Goal: Task Accomplishment & Management: Use online tool/utility

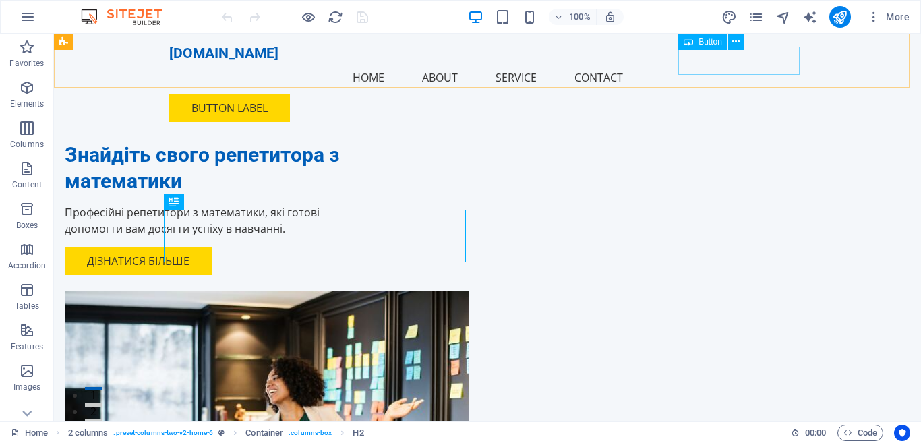
click at [739, 94] on div "Button label" at bounding box center [487, 108] width 636 height 28
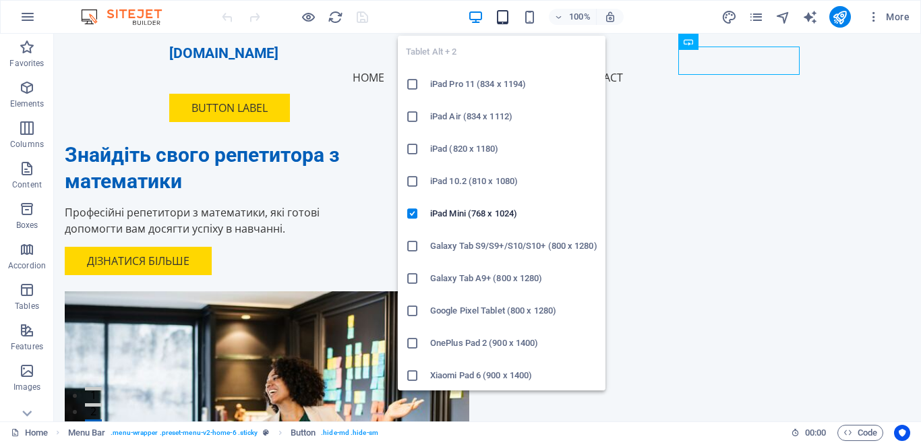
click at [504, 13] on icon "button" at bounding box center [503, 17] width 16 height 16
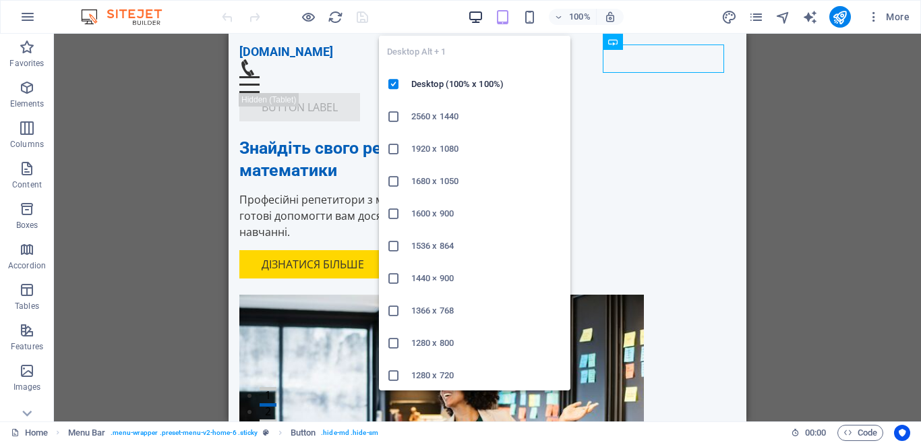
click at [472, 16] on icon "button" at bounding box center [476, 17] width 16 height 16
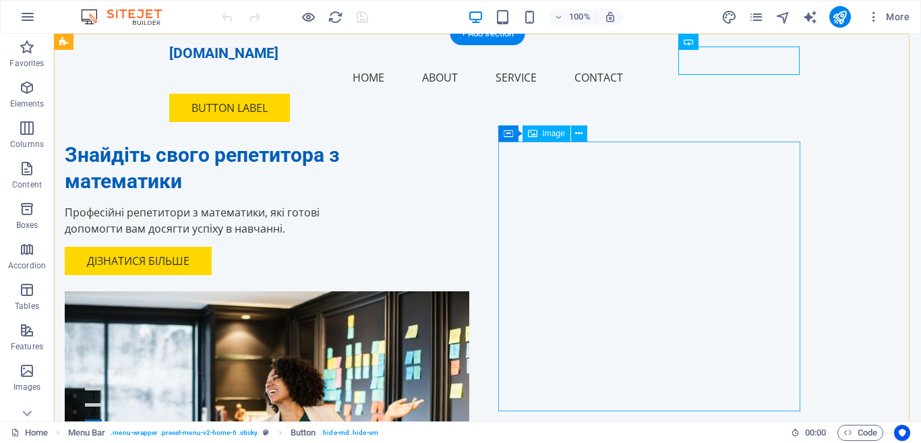
click at [367, 291] on figure at bounding box center [216, 426] width 302 height 270
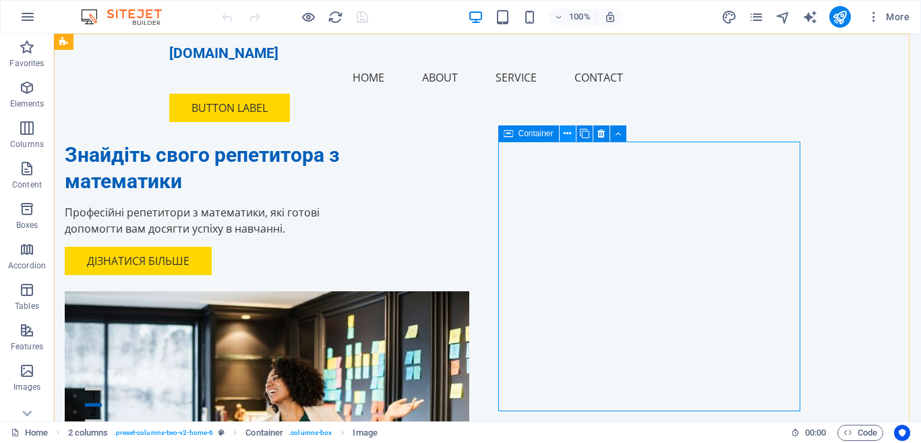
click at [566, 129] on icon at bounding box center [566, 134] width 7 height 14
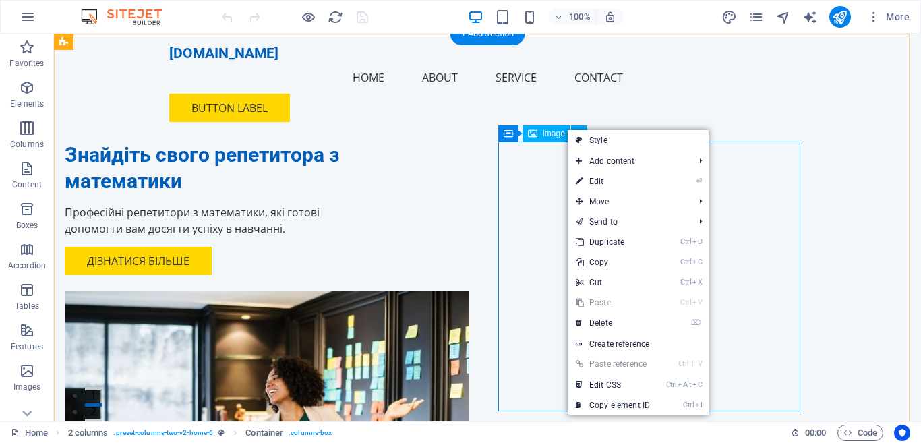
click at [367, 291] on figure at bounding box center [216, 426] width 302 height 270
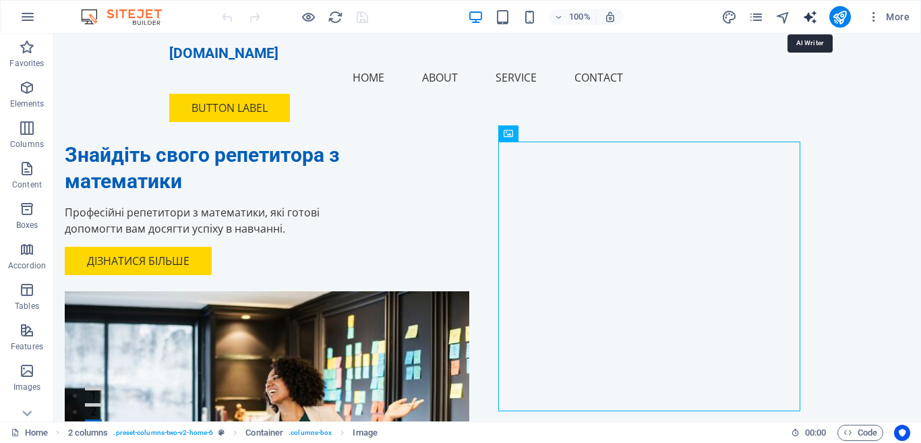
click at [806, 16] on icon "text_generator" at bounding box center [810, 17] width 16 height 16
select select "English"
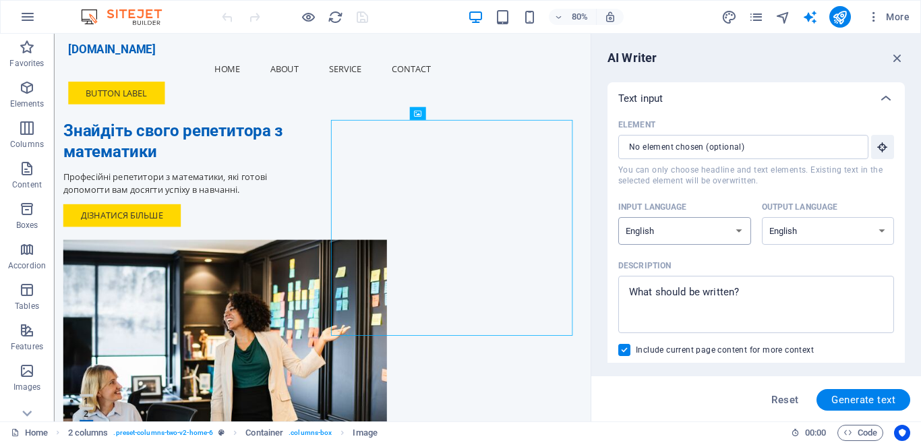
click at [723, 231] on select "Albanian Arabic Armenian Awadhi Azerbaijani Bashkir Basque Belarusian Bengali B…" at bounding box center [684, 231] width 133 height 28
select select "Ukrainian"
click at [618, 217] on select "Albanian Arabic Armenian Awadhi Azerbaijani Bashkir Basque Belarusian Bengali B…" at bounding box center [684, 231] width 133 height 28
click at [834, 231] on select "Albanian Arabic Armenian Awadhi Azerbaijani Bashkir Basque Belarusian Bengali B…" at bounding box center [828, 231] width 133 height 28
select select "Ukrainian"
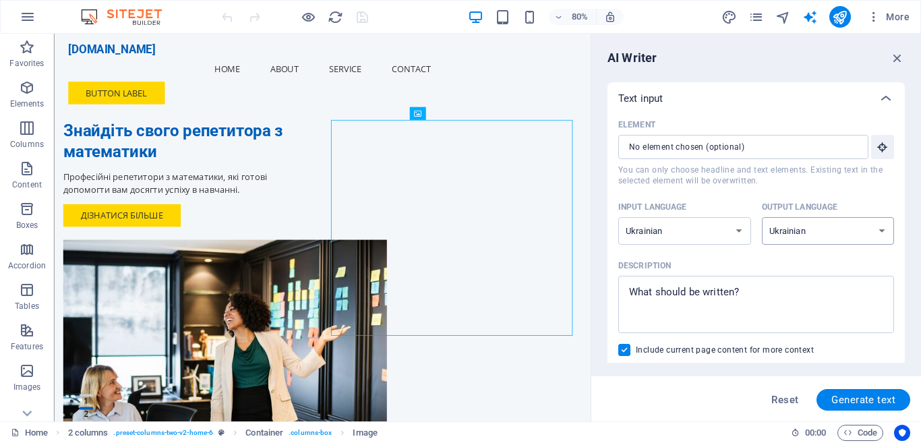
click at [762, 217] on select "Albanian Arabic Armenian Awadhi Azerbaijani Bashkir Basque Belarusian Bengali B…" at bounding box center [828, 231] width 133 height 28
click at [861, 401] on span "Generate text" at bounding box center [863, 399] width 64 height 11
type textarea "x"
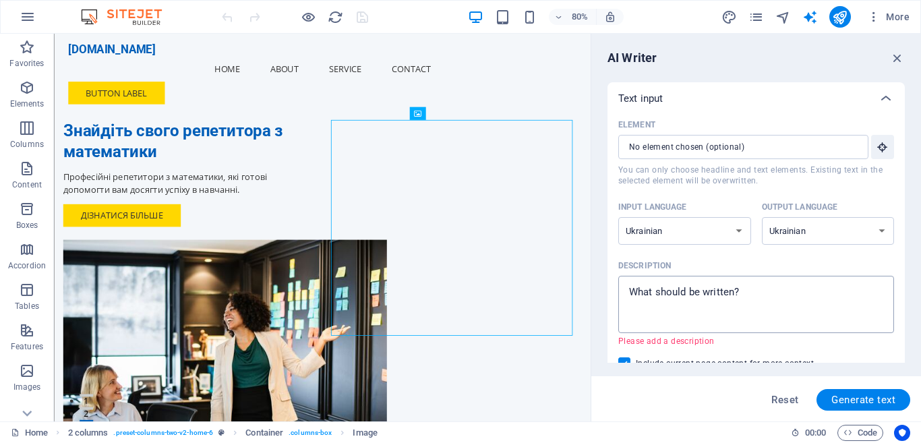
click at [758, 285] on textarea "Description x ​ Please add a description" at bounding box center [756, 304] width 262 height 44
type textarea "a"
type textarea "x"
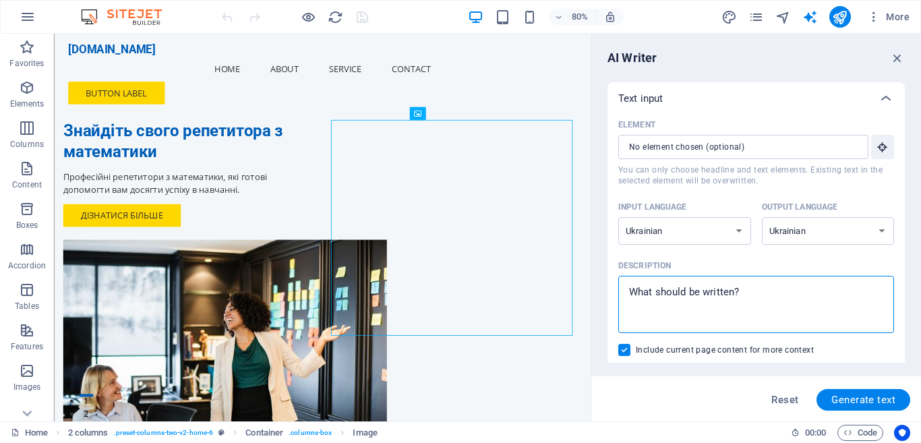
type textarea "x"
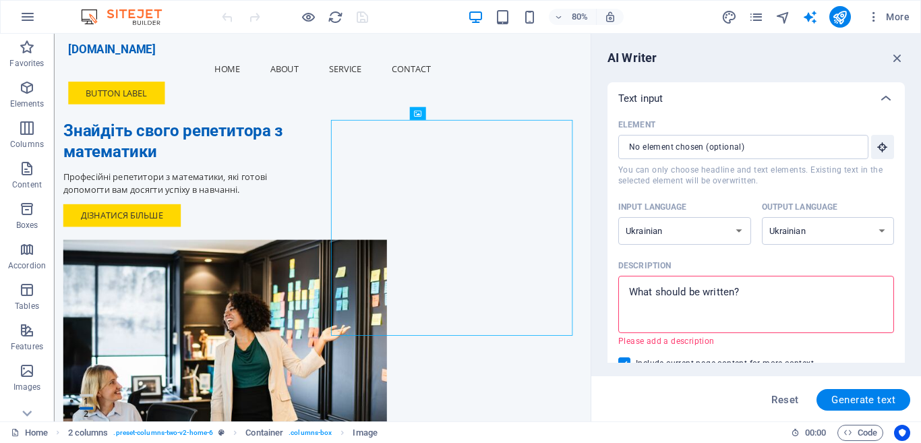
type textarea "т"
type textarea "x"
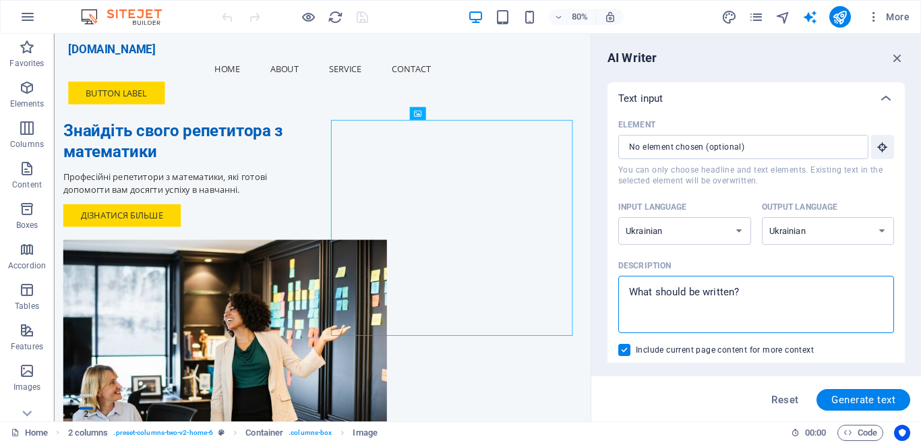
type textarea "x"
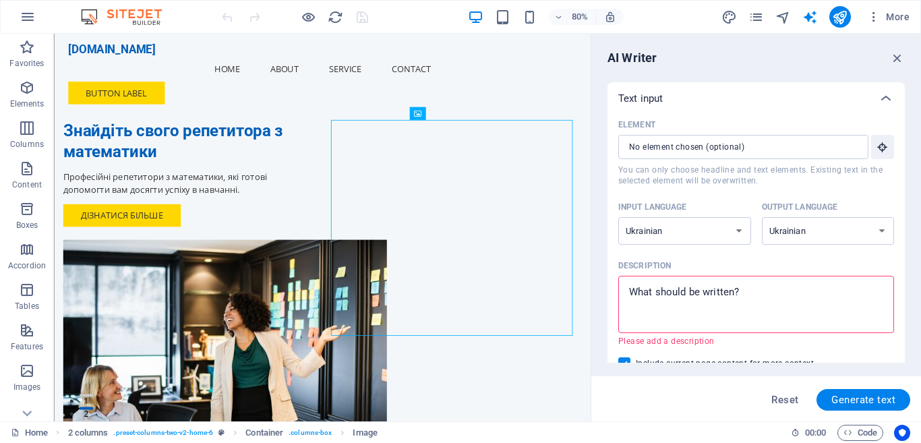
type textarea "ф"
type textarea "x"
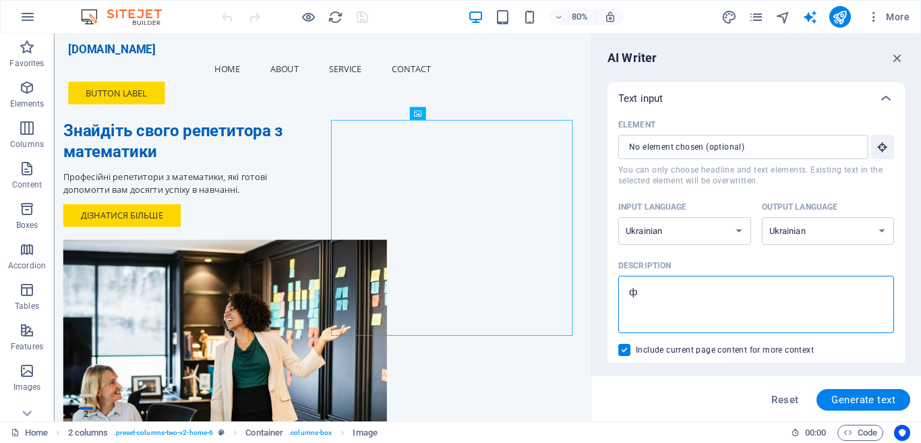
type textarea "фо"
type textarea "x"
type textarea "фот"
type textarea "x"
type textarea "фото"
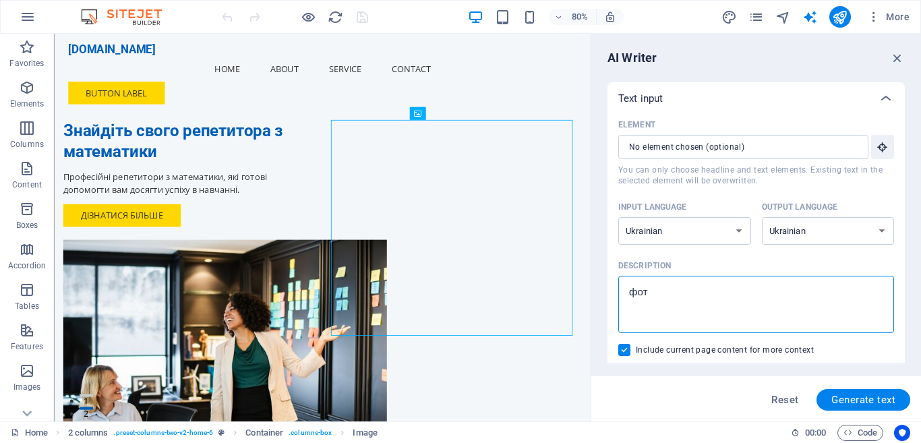
type textarea "x"
type textarea "фото"
type textarea "x"
type textarea "фото [PERSON_NAME]"
type textarea "x"
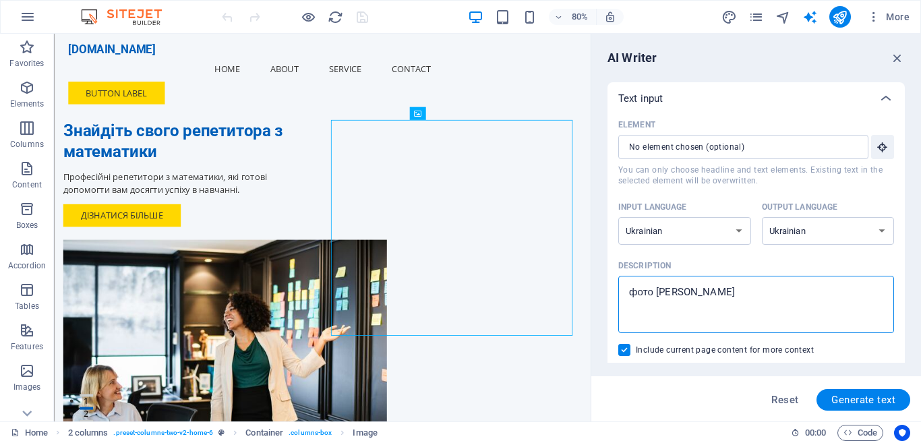
type textarea "фото вч"
type textarea "x"
type textarea "фото вчи"
type textarea "x"
type textarea "фото вчит"
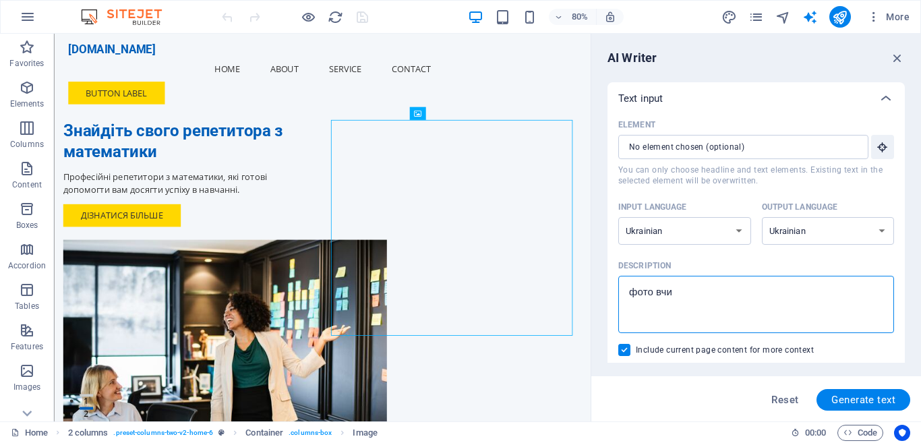
type textarea "x"
type textarea "фото вчите"
type textarea "x"
type textarea "фото вчитед"
type textarea "x"
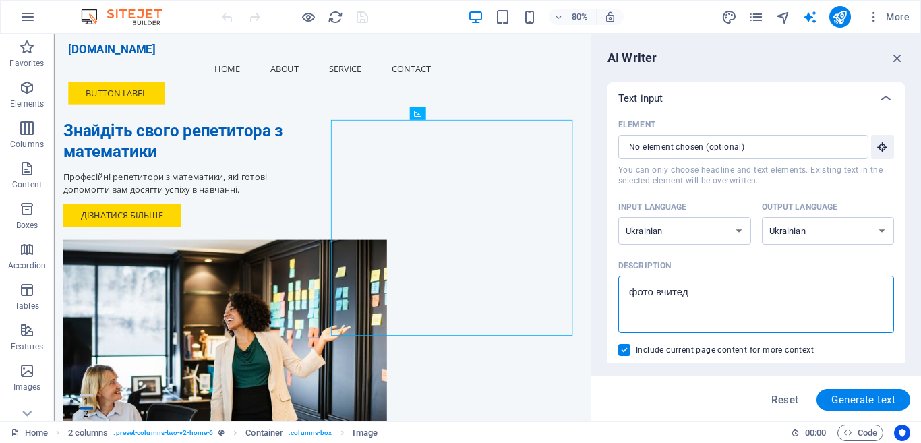
type textarea "фото вчитедб"
type textarea "x"
type textarea "фото вчитедбк"
type textarea "x"
type textarea "фото вчитедбки"
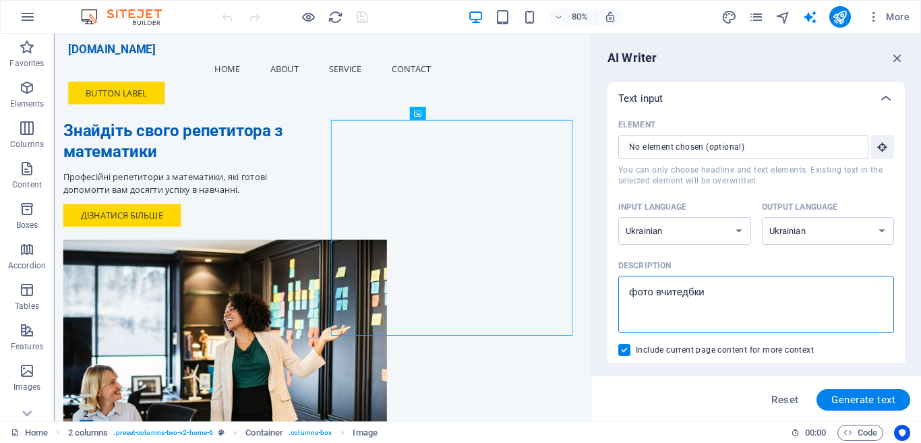
type textarea "x"
type textarea "фото вчитедбки"
type textarea "x"
type textarea "фото вчитедбки [PERSON_NAME]"
type textarea "x"
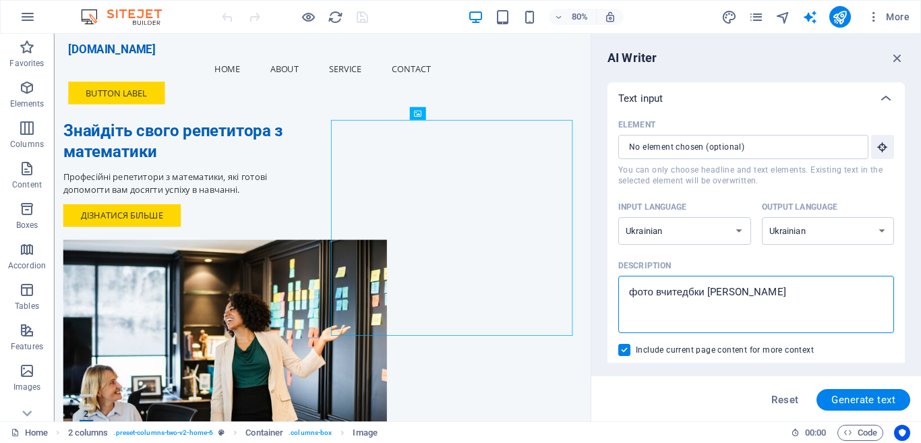
type textarea "фото вчитедбки ма"
type textarea "x"
type textarea "фото вчитедбки мат"
type textarea "x"
type textarea "фото вчитедбки мате"
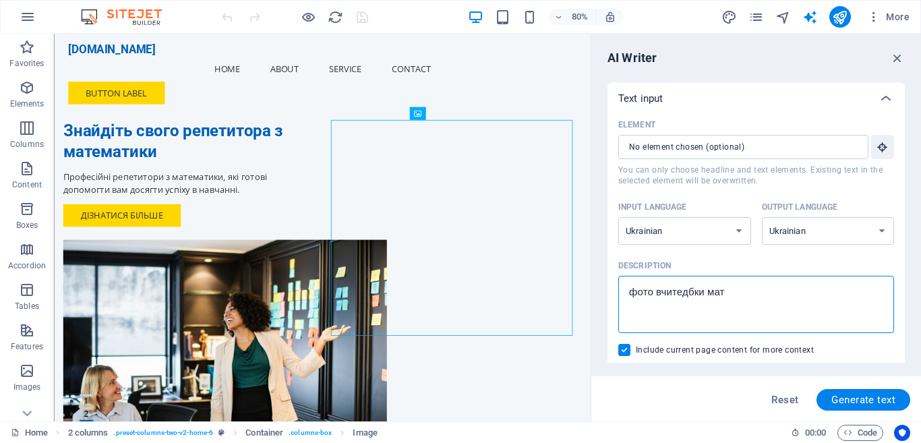
type textarea "x"
type textarea "фото вчитедбки матем"
type textarea "x"
type textarea "фото вчитедбки матема"
type textarea "x"
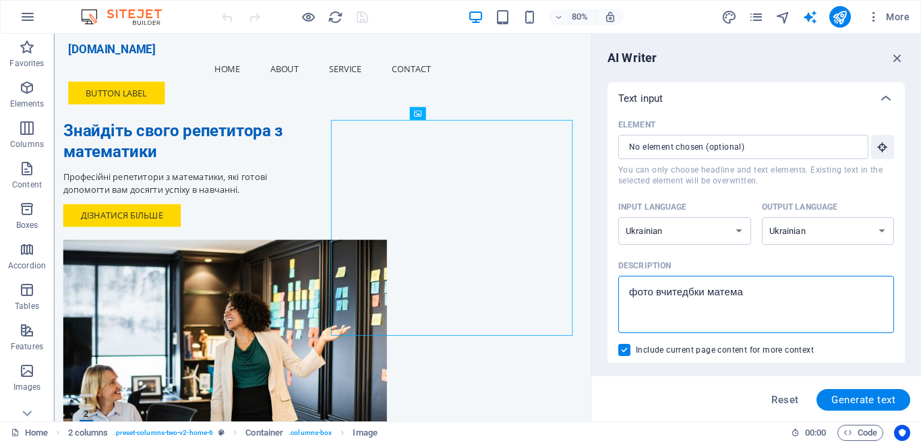
type textarea "фото вчитедбки математ"
type textarea "x"
type textarea "фото вчитедбки математи"
type textarea "x"
type textarea "фото вчитедбки математик"
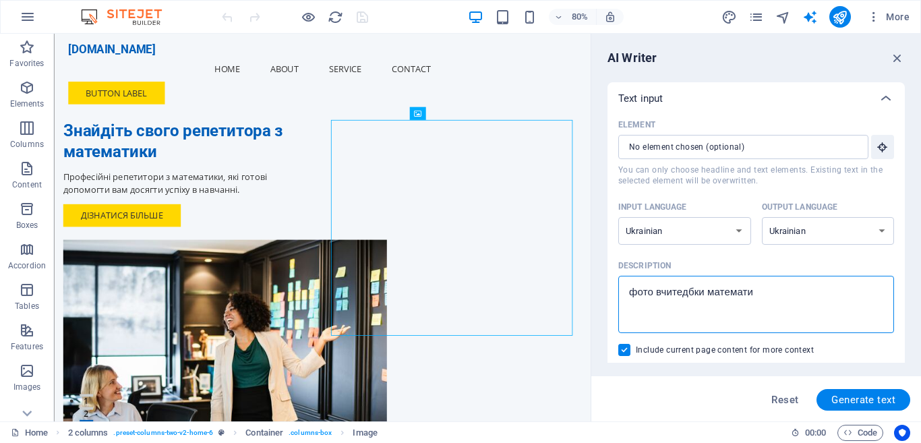
type textarea "x"
type textarea "фото вчитедбки математики"
type textarea "x"
click at [695, 293] on textarea "фото вчитедбки математики" at bounding box center [756, 304] width 262 height 44
type textarea "фото вчитедки математики"
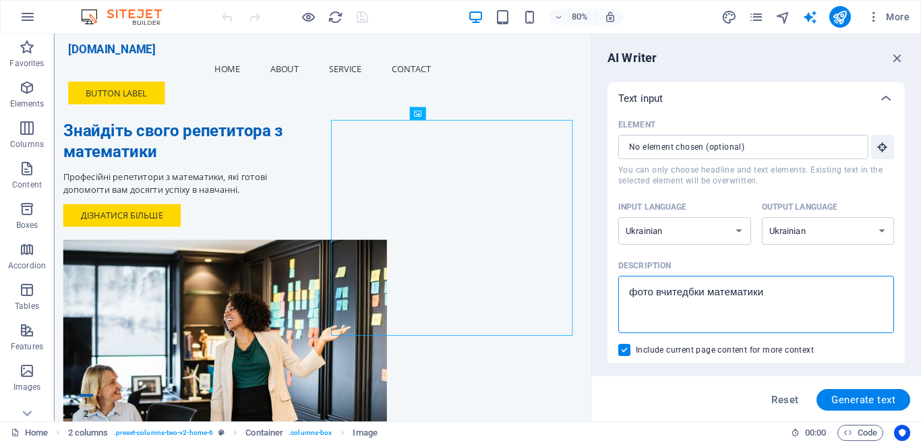
type textarea "x"
type textarea "фото вчитеки математики"
type textarea "x"
type textarea "фото вчителки математики"
type textarea "x"
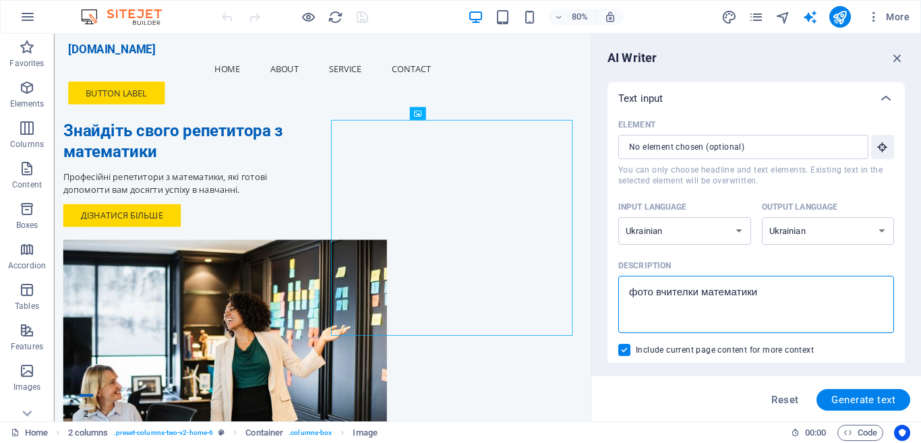
type textarea "фото вчительки математики"
type textarea "x"
type textarea "фото вчительки математики"
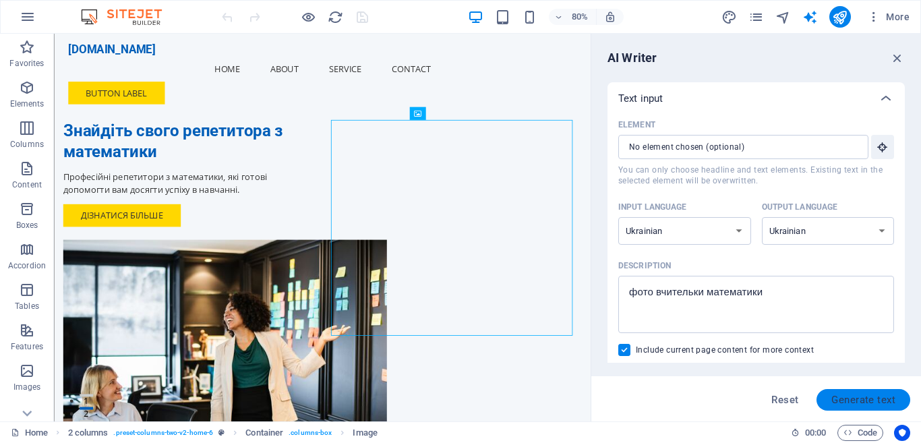
click at [844, 398] on span "Generate text" at bounding box center [863, 399] width 64 height 11
type textarea "x"
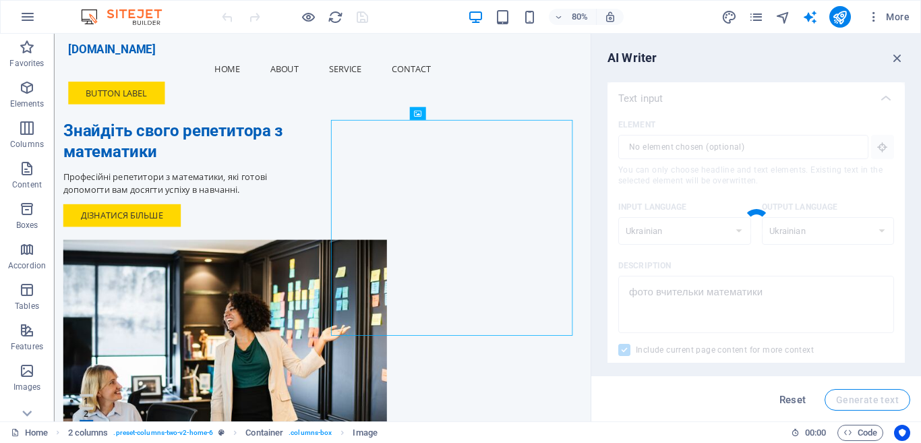
type textarea "x"
type textarea "На нашій платформі ви знайдете кваліфіковану вчительку математики, яка допоможе…"
type textarea "x"
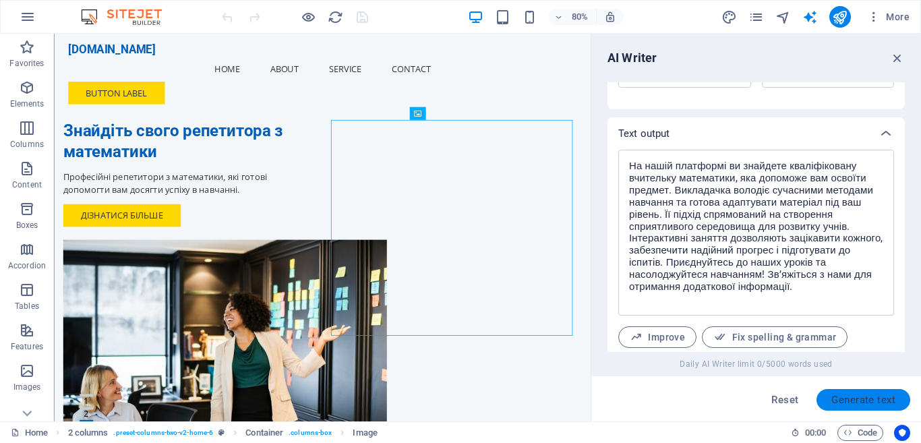
scroll to position [561, 0]
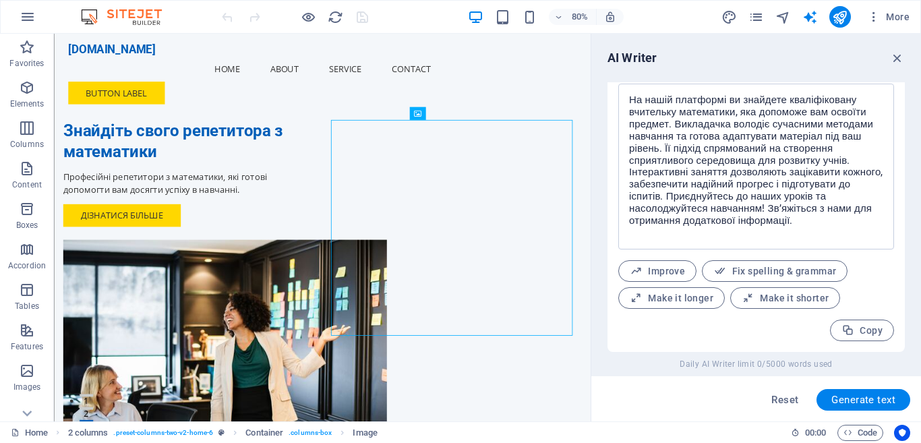
click at [800, 362] on span "Daily AI Writer limit 0/5000 words used" at bounding box center [755, 364] width 153 height 11
click at [894, 57] on icon "button" at bounding box center [897, 58] width 15 height 15
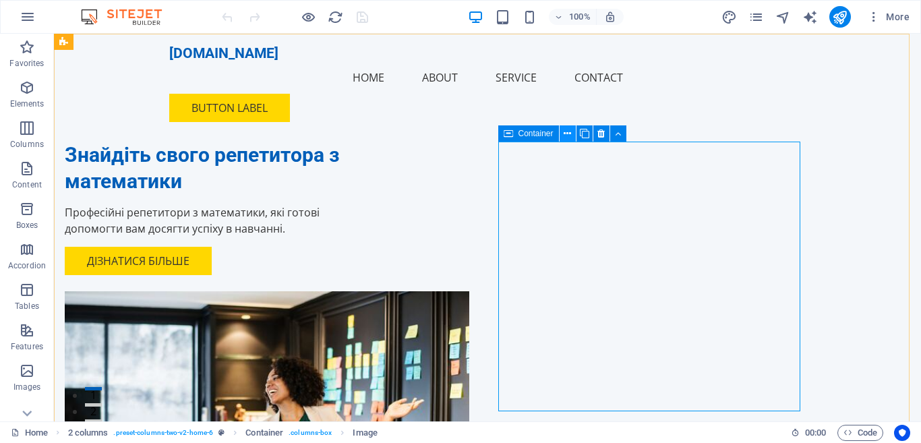
click at [568, 134] on icon at bounding box center [566, 134] width 7 height 14
click at [367, 291] on figure at bounding box center [216, 426] width 302 height 270
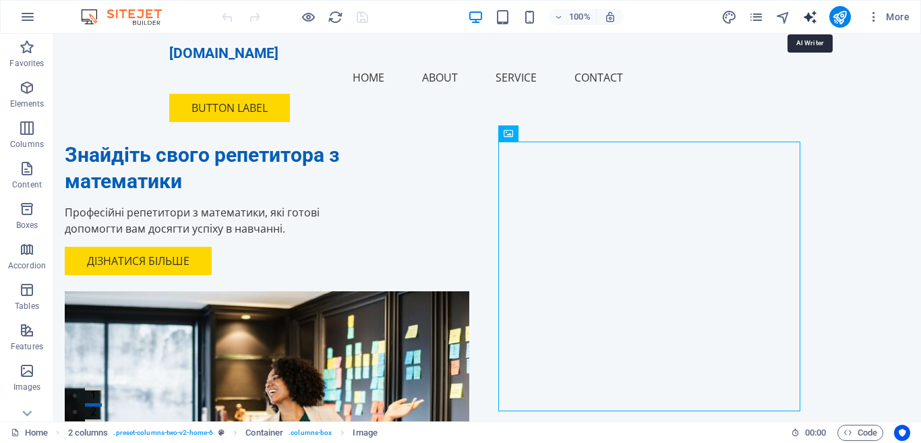
click at [812, 19] on icon "text_generator" at bounding box center [810, 17] width 16 height 16
select select "Ukrainian"
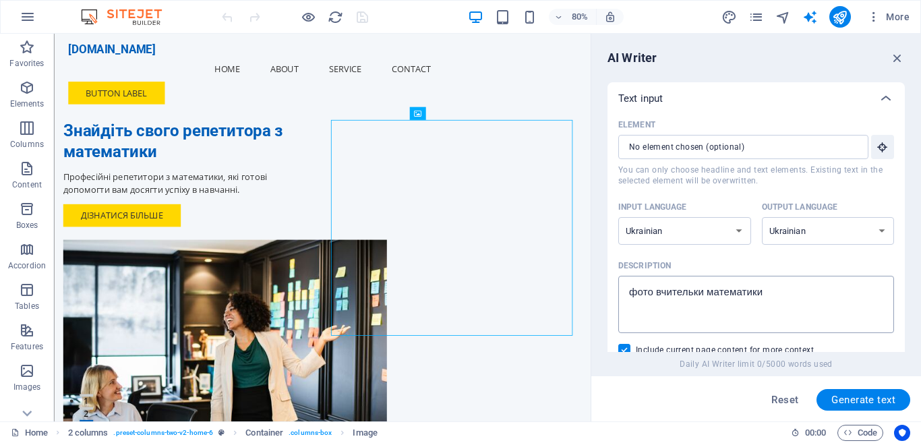
type textarea "x"
click at [762, 307] on textarea "фото вчительки математики" at bounding box center [756, 304] width 262 height 44
click at [769, 298] on textarea "фото вчительки математики" at bounding box center [756, 304] width 262 height 44
type textarea "фото вчительки математик"
type textarea "x"
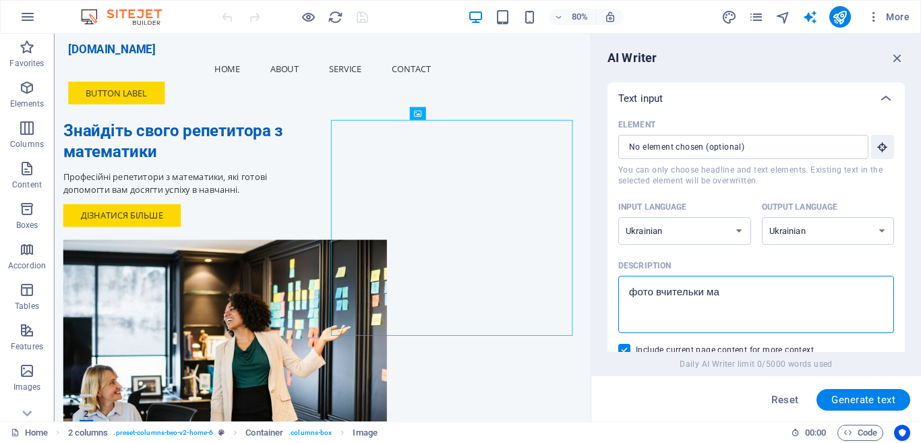
type textarea "фото вчительки [PERSON_NAME]"
type textarea "x"
type textarea "фото [PERSON_NAME]"
type textarea "x"
type textarea "ф"
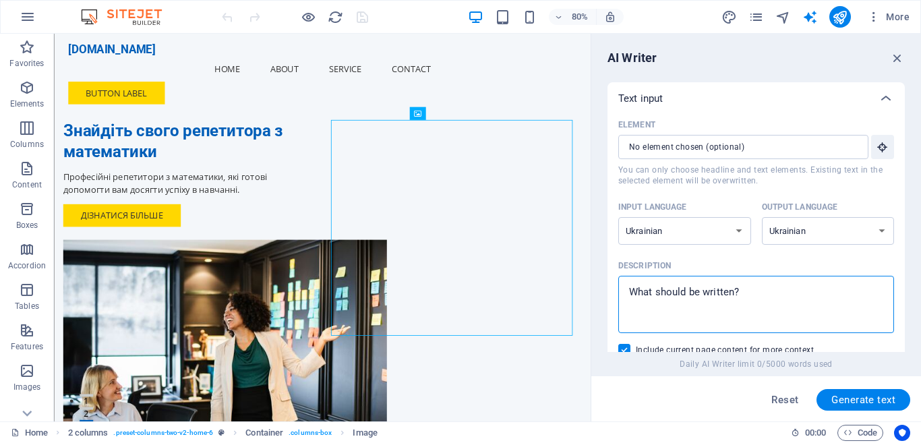
type textarea "x"
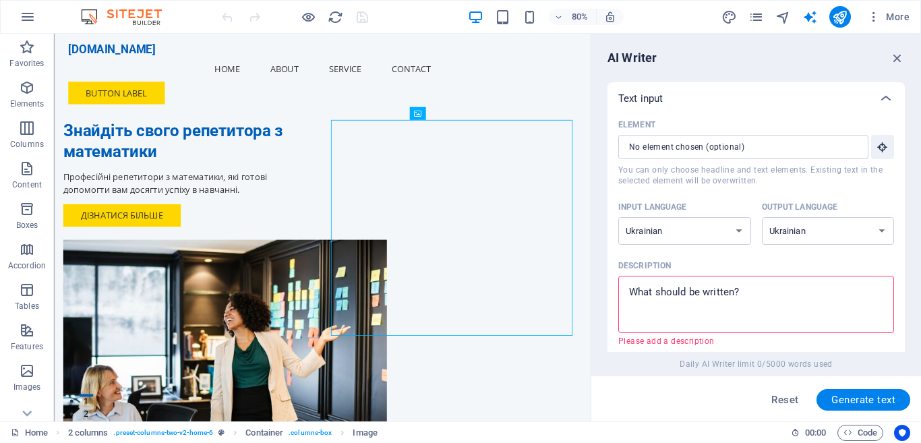
type textarea "з"
type textarea "x"
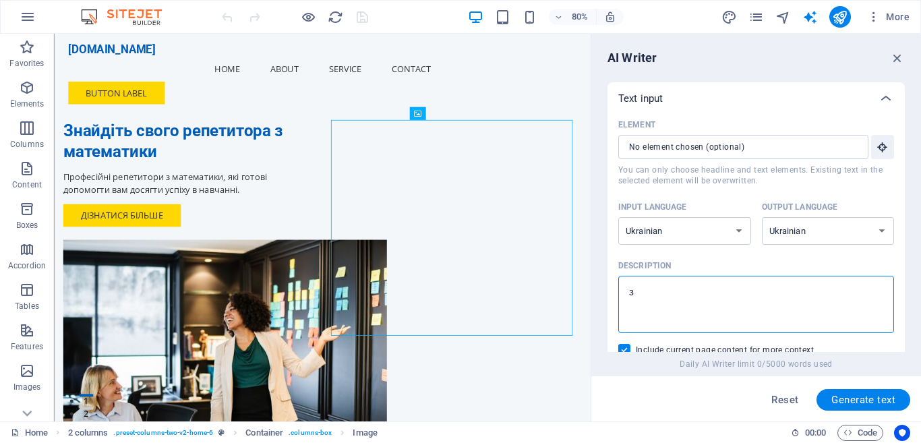
type textarea "зм"
type textarea "x"
type textarea "змі"
type textarea "x"
type textarea "змін"
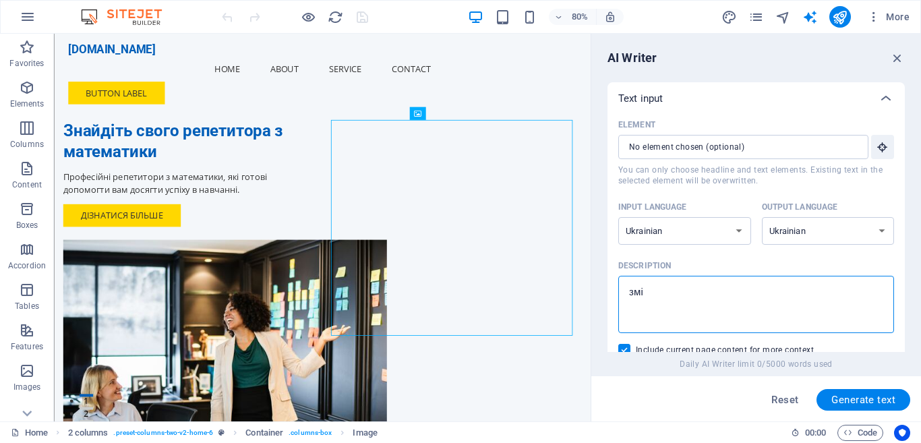
type textarea "x"
type textarea "зміни"
type textarea "x"
type textarea "зміни"
type textarea "x"
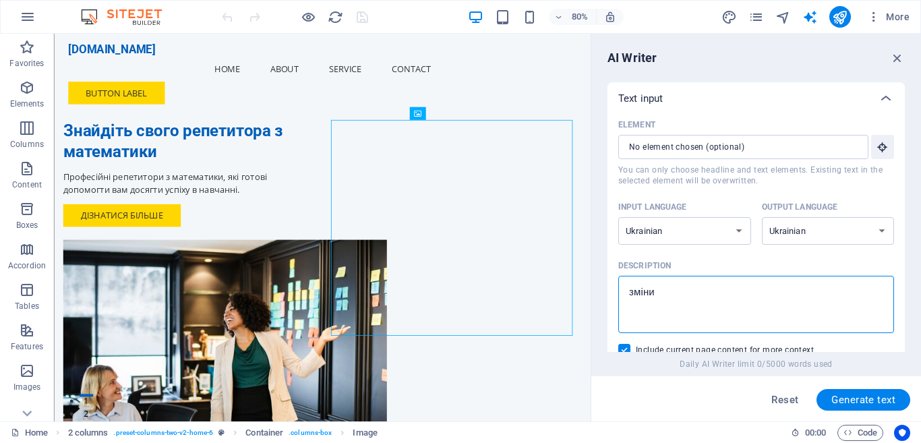
type textarea "зміни к"
type textarea "x"
type textarea "зміни ка"
type textarea "x"
type textarea "зміни кар"
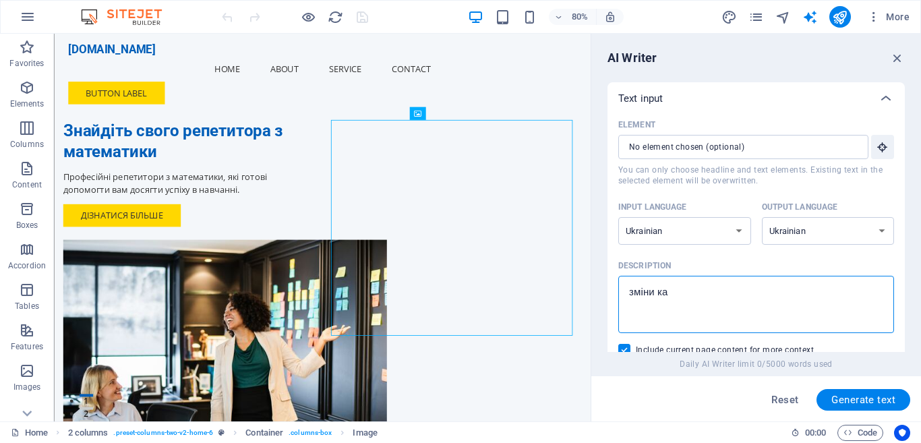
type textarea "x"
type textarea "зміни карт"
type textarea "x"
type textarea "зміни карти"
type textarea "x"
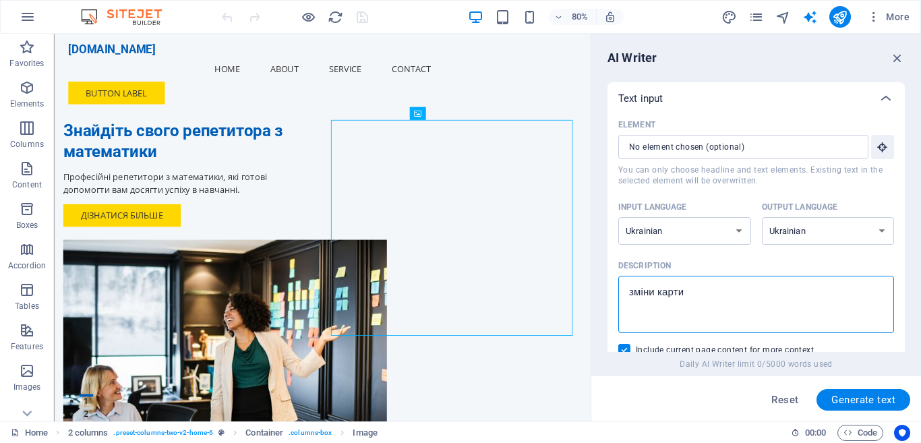
type textarea "зміни картин"
type textarea "x"
type textarea "зміни картинк"
type textarea "x"
type textarea "зміни картинку"
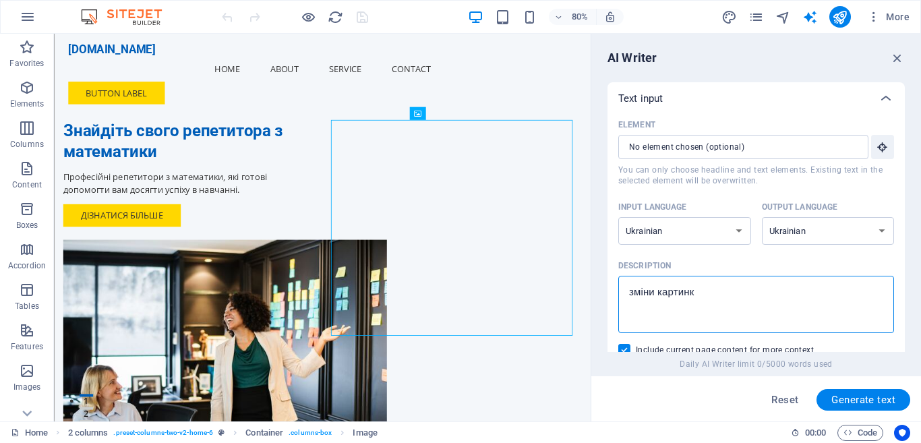
type textarea "x"
type textarea "зміни картинку"
click at [863, 395] on span "Generate text" at bounding box center [863, 399] width 64 height 11
type textarea "x"
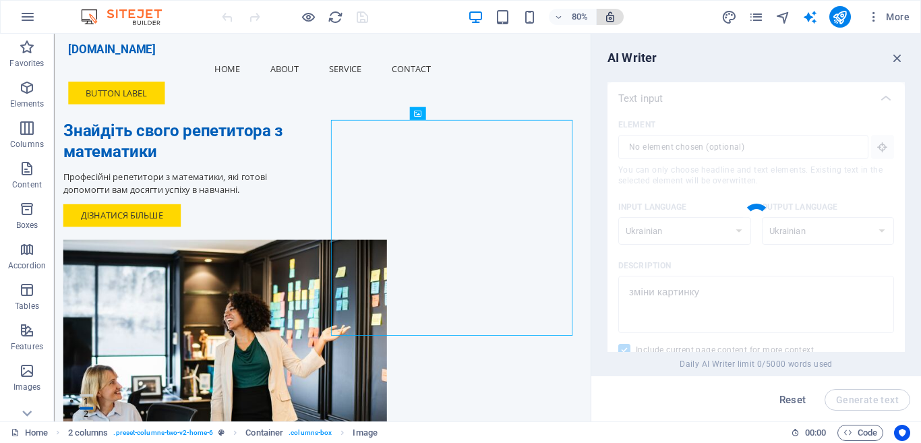
type textarea "x"
type textarea "Змініть своє сприйняття математики з Formulaschool! Наша платформа пропонує пер…"
type textarea "x"
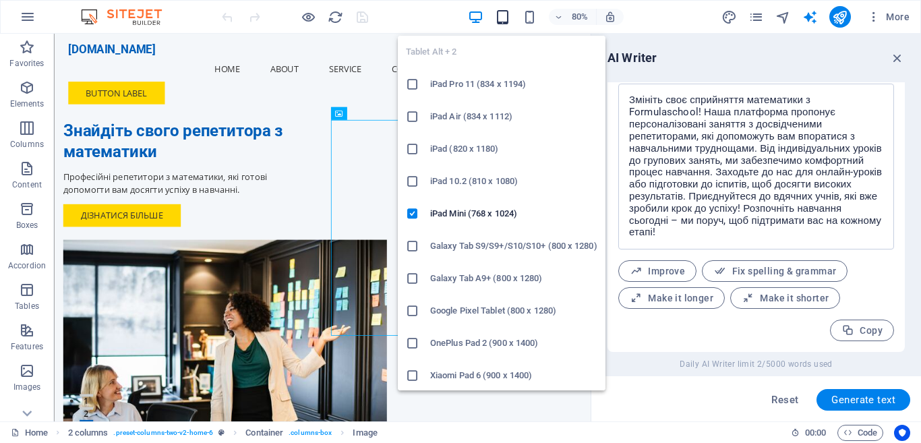
click at [500, 16] on icon "button" at bounding box center [503, 17] width 16 height 16
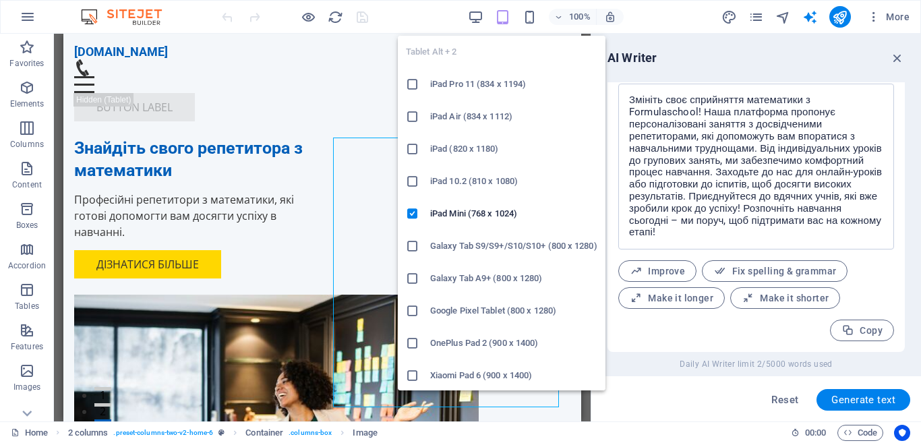
click at [500, 16] on icon "button" at bounding box center [503, 17] width 16 height 16
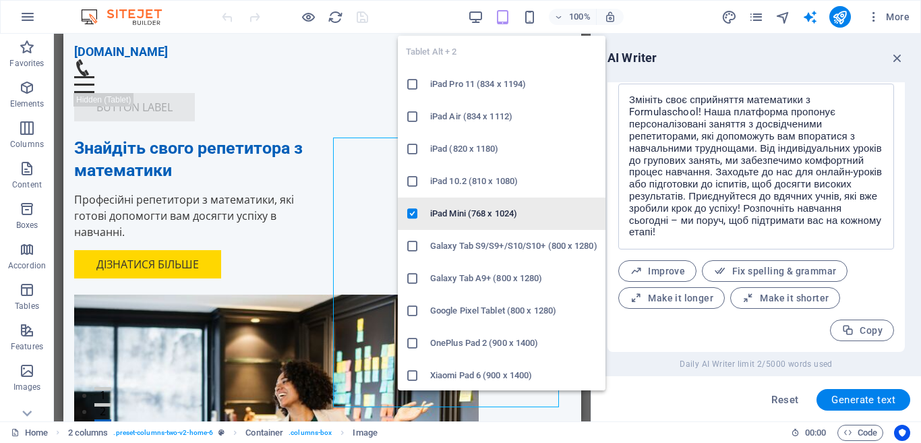
click at [483, 202] on li "iPad Mini (768 x 1024)" at bounding box center [502, 213] width 208 height 32
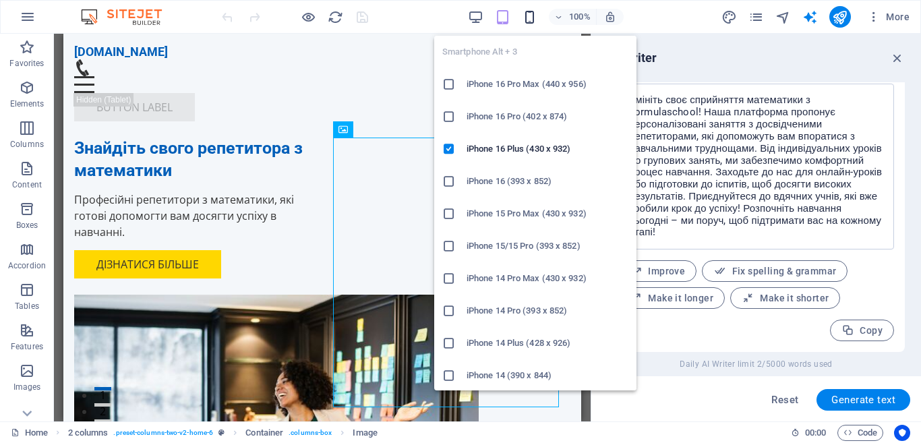
click at [533, 17] on icon "button" at bounding box center [530, 17] width 16 height 16
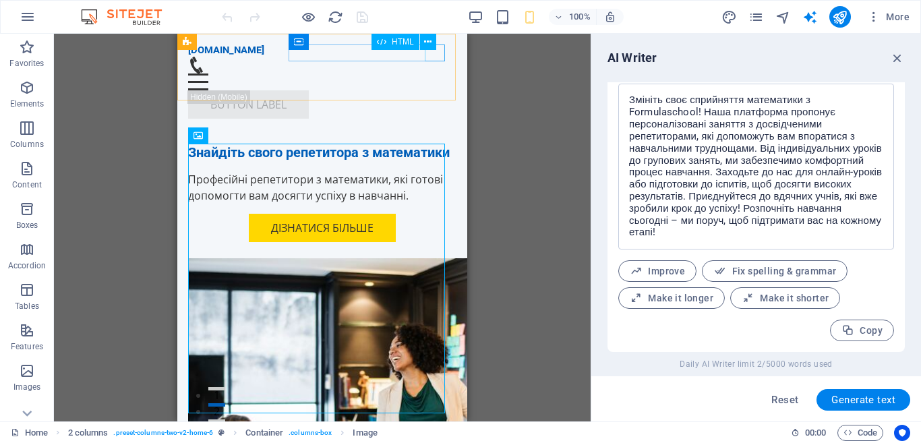
click at [439, 73] on div "Menu" at bounding box center [322, 81] width 268 height 17
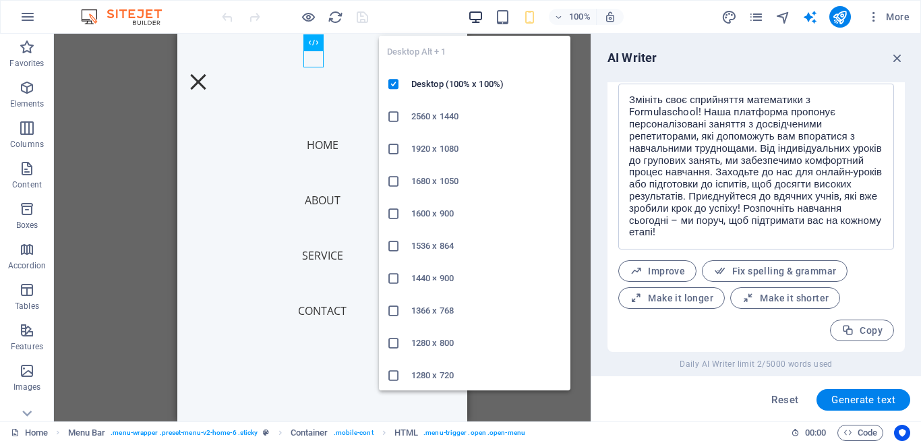
click at [474, 15] on icon "button" at bounding box center [476, 17] width 16 height 16
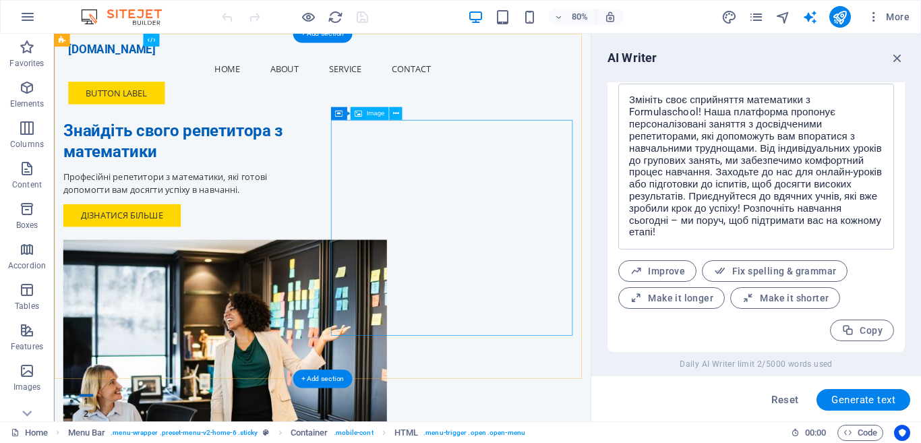
click at [367, 291] on figure at bounding box center [216, 426] width 302 height 270
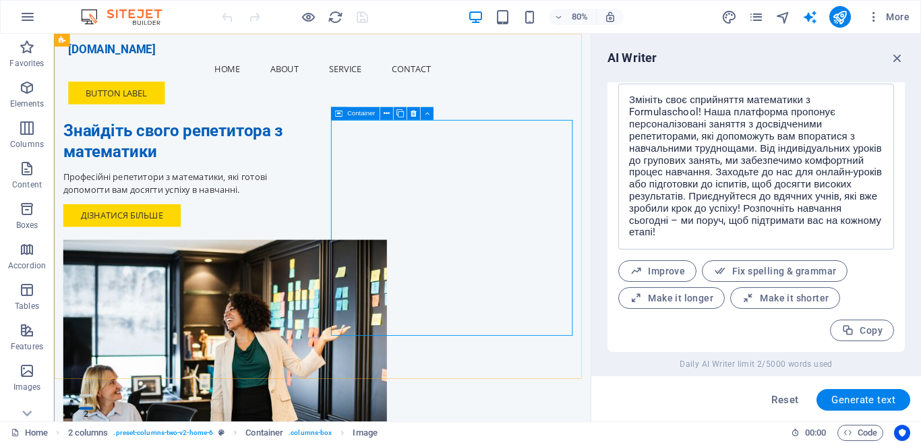
click at [342, 114] on icon at bounding box center [338, 113] width 7 height 13
click at [387, 113] on icon at bounding box center [386, 113] width 6 height 11
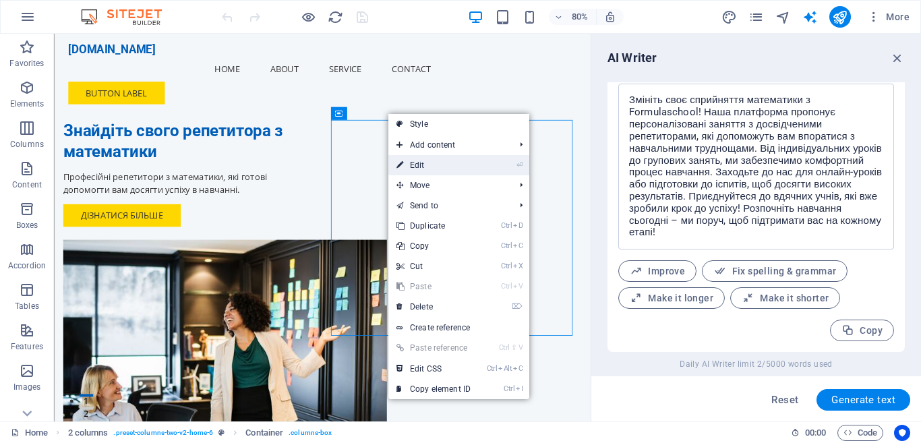
click at [413, 163] on link "⏎ Edit" at bounding box center [433, 165] width 90 height 20
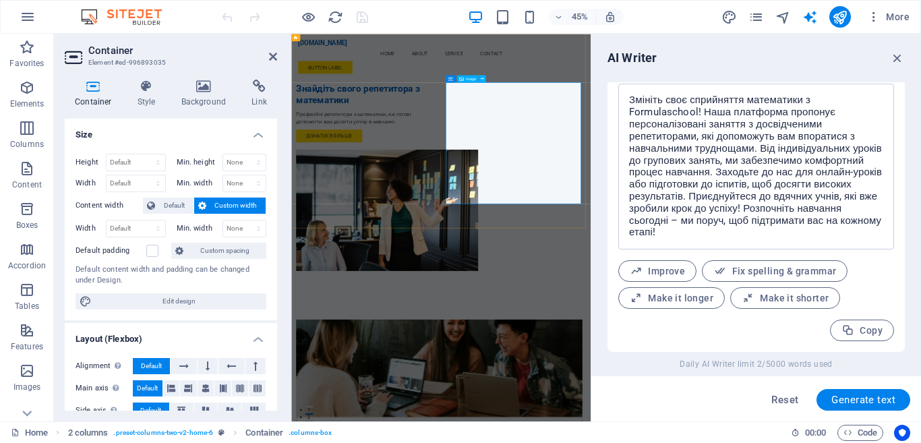
click at [604, 303] on figure at bounding box center [453, 426] width 302 height 270
click at [874, 14] on icon "button" at bounding box center [873, 16] width 13 height 13
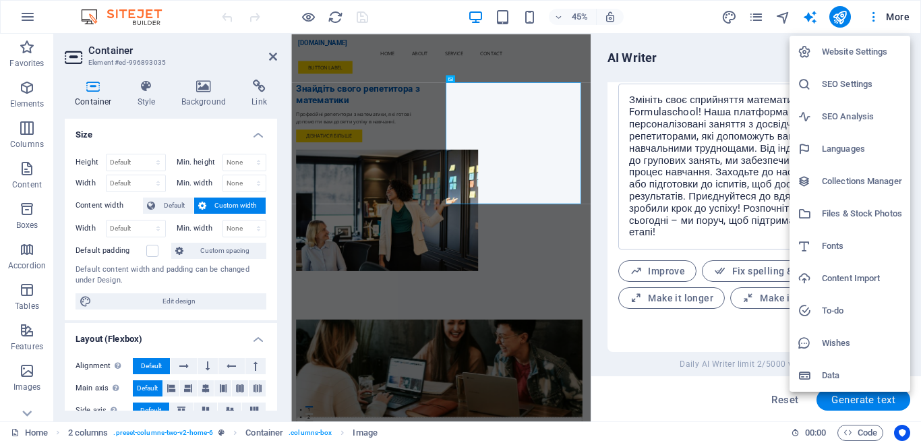
click at [848, 144] on h6 "Languages" at bounding box center [862, 149] width 80 height 16
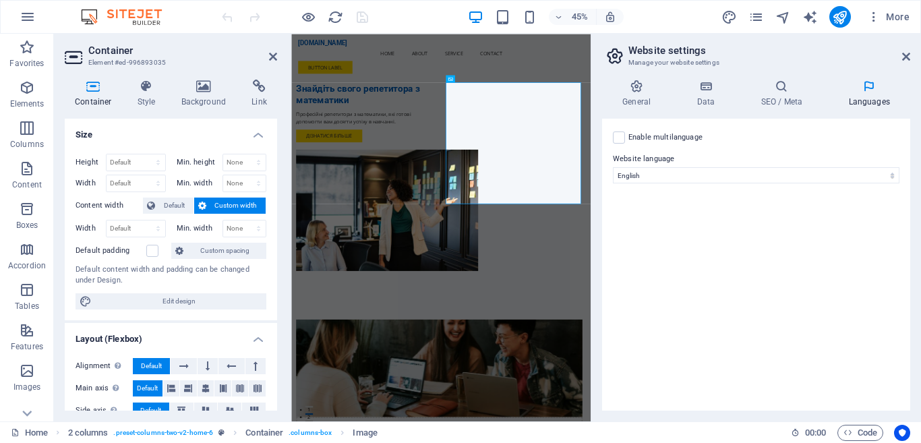
click at [881, 100] on h4 "Languages" at bounding box center [869, 94] width 82 height 28
click at [884, 171] on select "Abkhazian Afar Afrikaans Akan Albanian Amharic Arabic Aragonese Armenian Assame…" at bounding box center [756, 175] width 286 height 16
click at [613, 167] on select "Abkhazian Afar Afrikaans Akan Albanian Amharic Arabic Aragonese Armenian Assame…" at bounding box center [756, 175] width 286 height 16
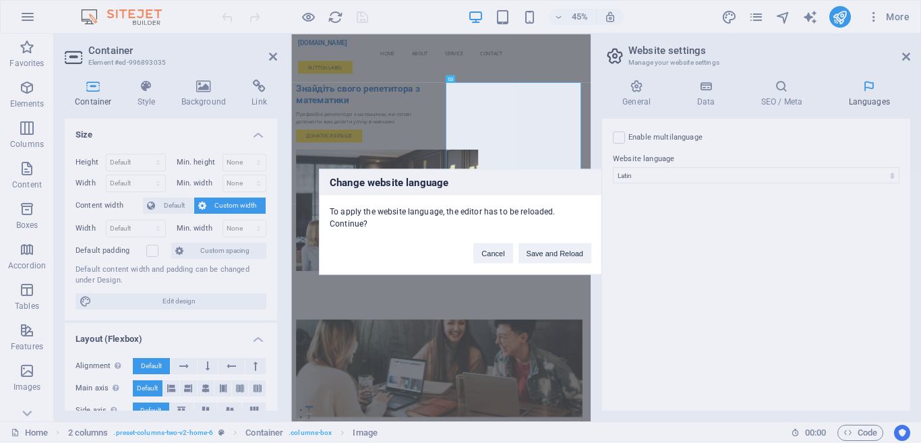
click at [750, 233] on div "Change website language To apply the website language, the editor has to be rel…" at bounding box center [460, 221] width 921 height 443
click at [491, 249] on button "Cancel" at bounding box center [492, 253] width 39 height 20
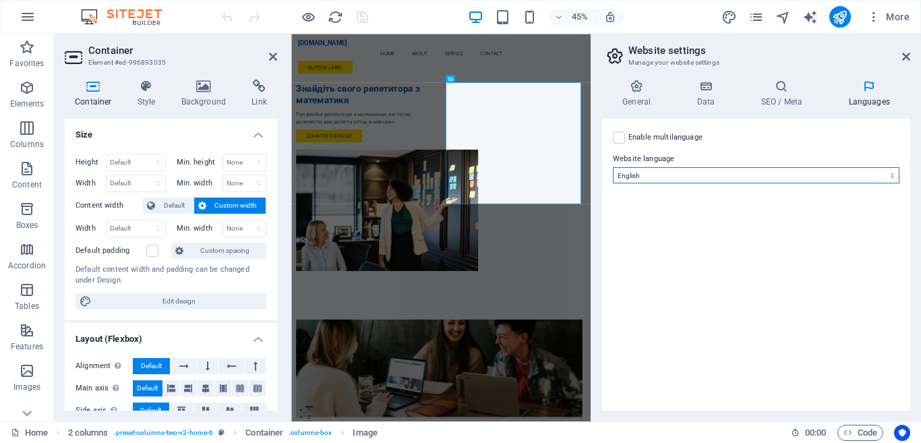
click at [685, 173] on select "Abkhazian Afar Afrikaans Akan Albanian Amharic Arabic Aragonese Armenian Assame…" at bounding box center [756, 175] width 286 height 16
click at [899, 332] on div "Enable multilanguage To disable multilanguage delete all languages until only o…" at bounding box center [756, 265] width 308 height 292
click at [857, 168] on select "Abkhazian Afar Afrikaans Akan Albanian Amharic Arabic Aragonese Armenian Assame…" at bounding box center [756, 175] width 286 height 16
click at [665, 173] on select "Abkhazian Afar Afrikaans Akan Albanian Amharic Arabic Aragonese Armenian Assame…" at bounding box center [756, 175] width 286 height 16
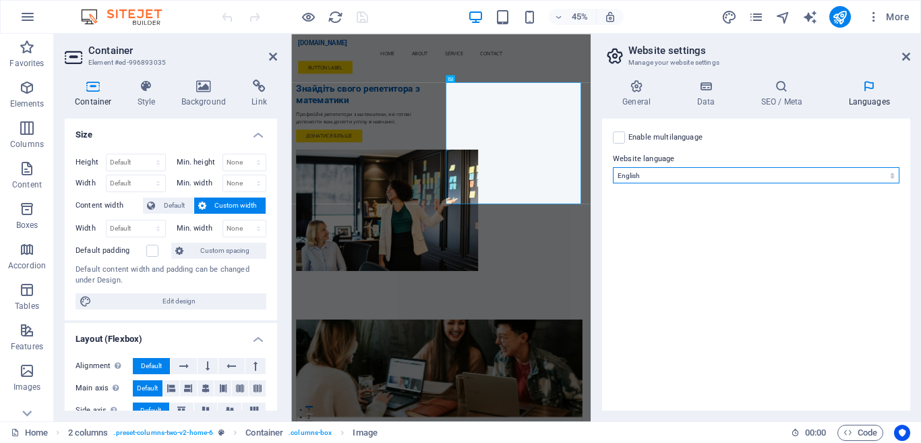
click at [665, 173] on select "Abkhazian Afar Afrikaans Akan Albanian Amharic Arabic Aragonese Armenian Assame…" at bounding box center [756, 175] width 286 height 16
select select "168"
click at [613, 167] on select "Abkhazian Afar Afrikaans Akan Albanian Amharic Arabic Aragonese Armenian Assame…" at bounding box center [756, 175] width 286 height 16
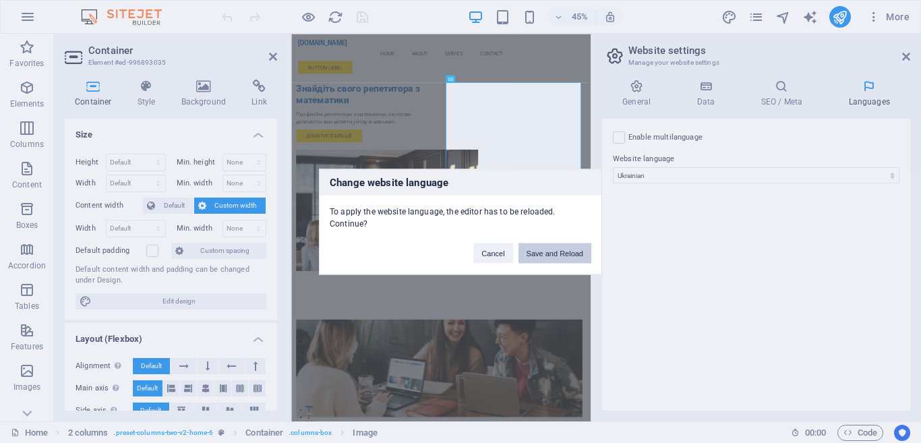
click at [577, 250] on button "Save and Reload" at bounding box center [554, 253] width 73 height 20
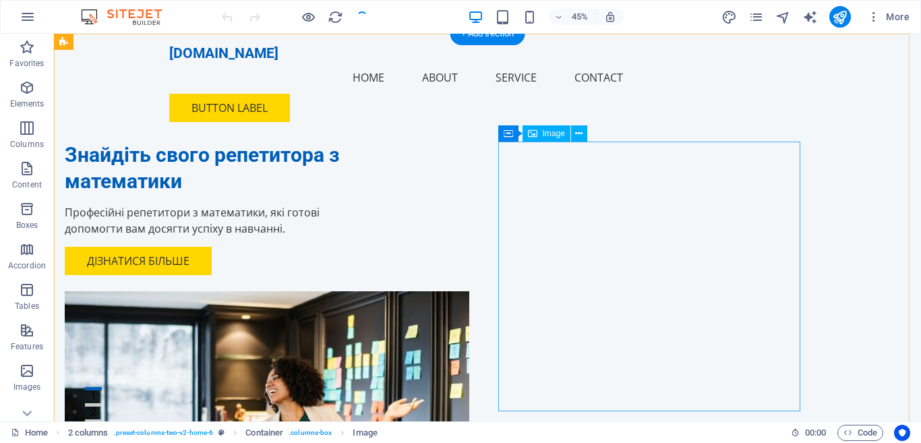
checkbox input "false"
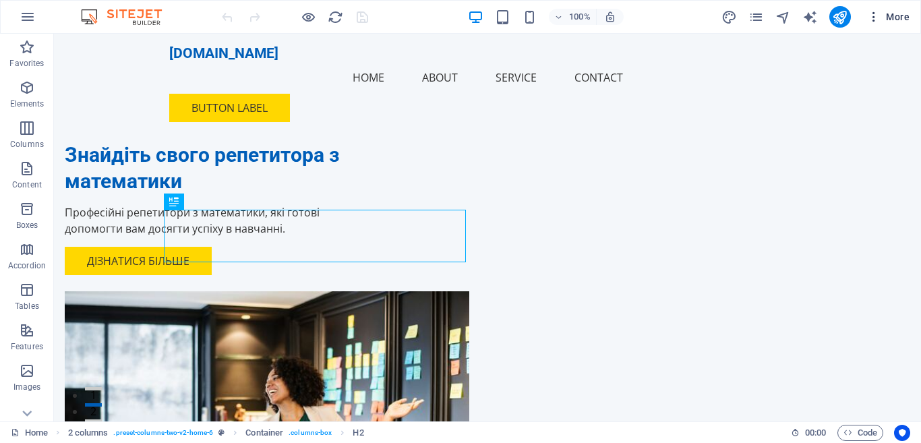
click at [874, 16] on icon "button" at bounding box center [873, 16] width 13 height 13
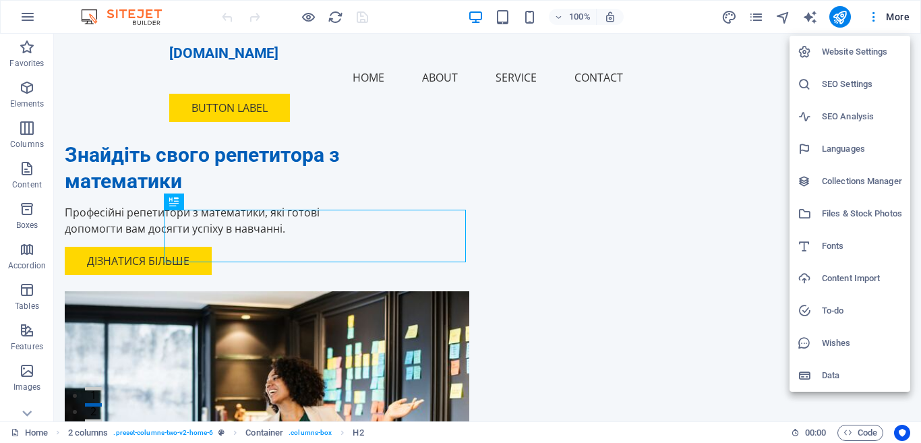
click at [836, 143] on h6 "Languages" at bounding box center [862, 149] width 80 height 16
select select "168"
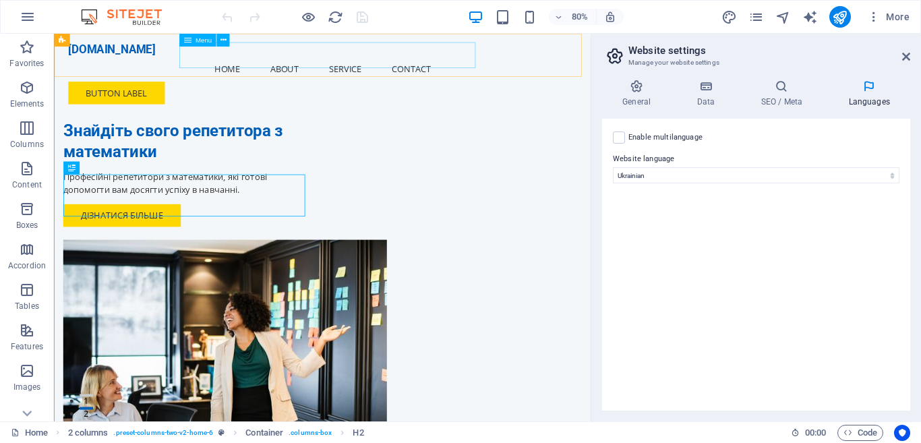
click at [280, 61] on nav "Home About Service Contact" at bounding box center [389, 77] width 636 height 32
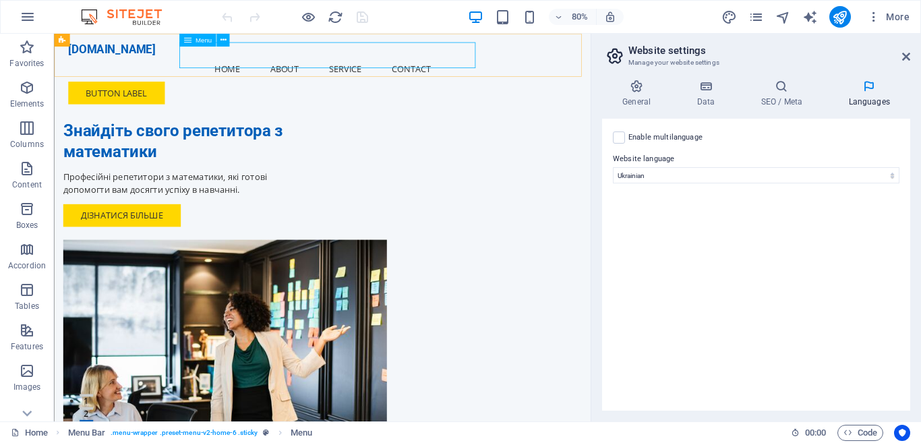
click at [201, 41] on span "Menu" at bounding box center [203, 40] width 16 height 7
click at [224, 40] on icon at bounding box center [223, 39] width 6 height 11
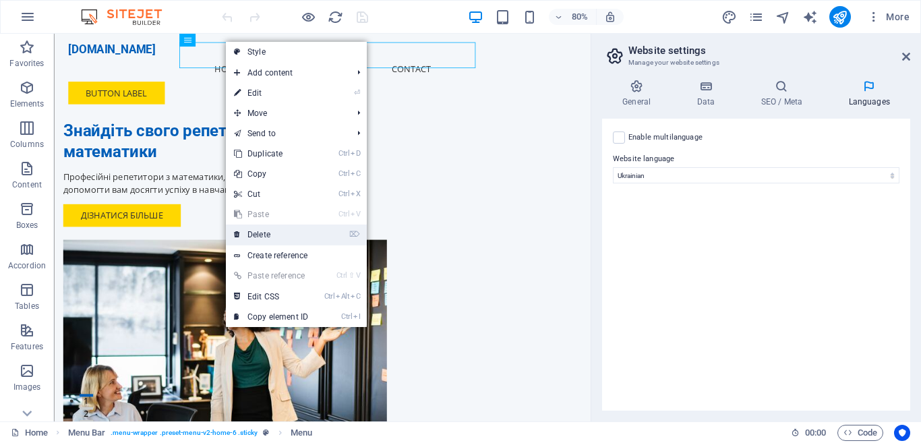
click at [253, 234] on link "⌦ Delete" at bounding box center [271, 234] width 90 height 20
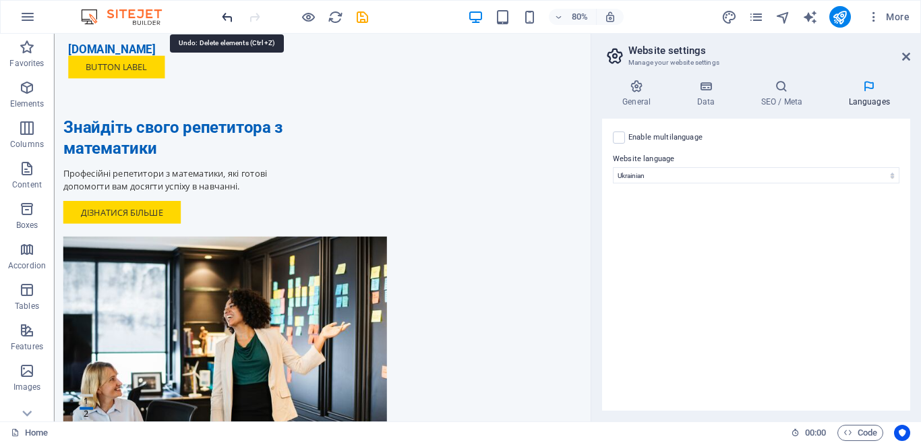
click at [227, 17] on icon "undo" at bounding box center [228, 17] width 16 height 16
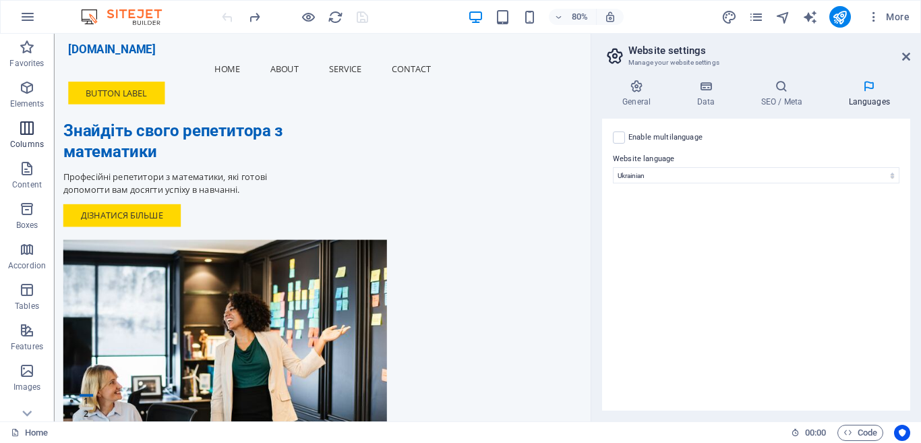
click at [24, 133] on icon "button" at bounding box center [27, 128] width 16 height 16
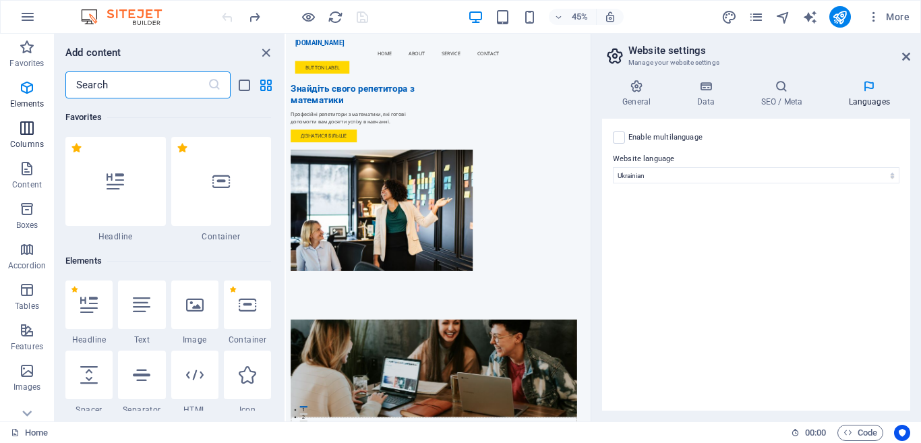
scroll to position [667, 0]
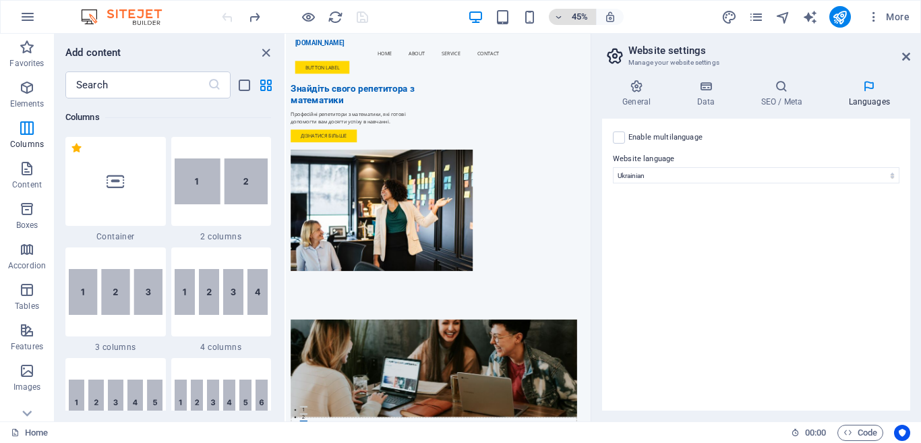
click at [566, 18] on span "45%" at bounding box center [572, 17] width 36 height 16
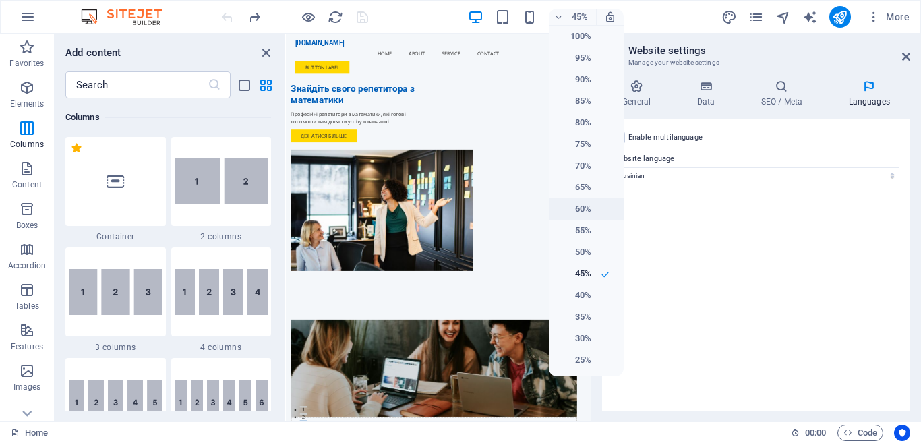
click at [576, 206] on h6 "60%" at bounding box center [574, 209] width 34 height 16
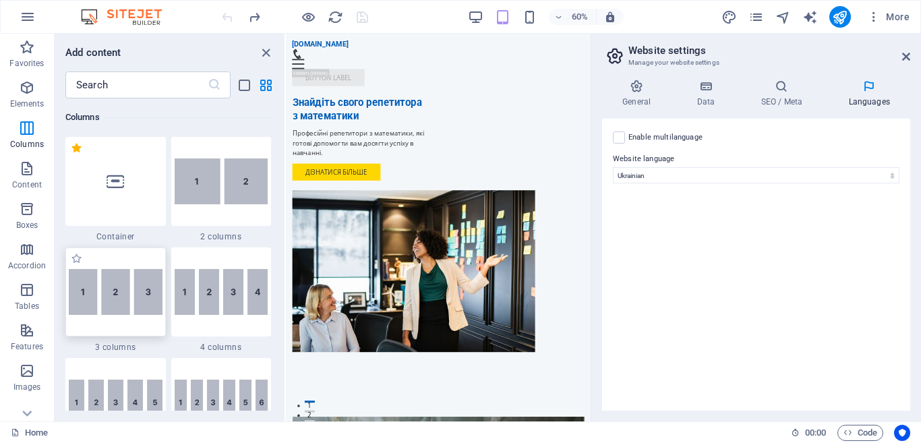
click at [121, 288] on img at bounding box center [116, 292] width 94 height 46
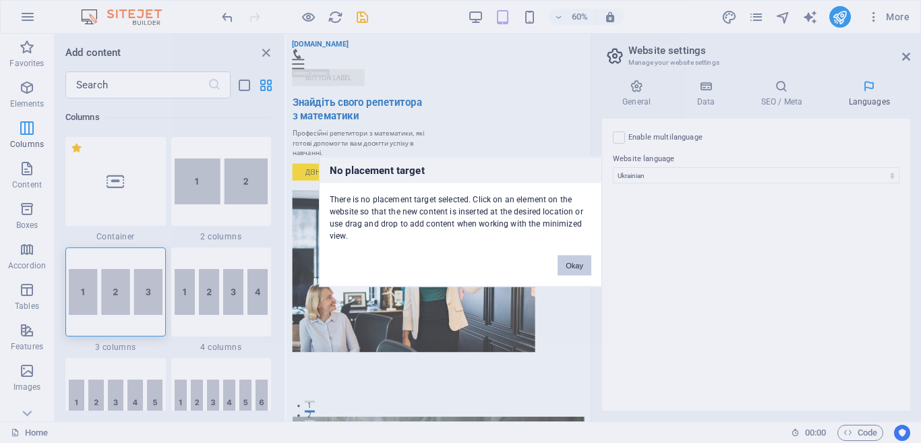
click at [571, 262] on button "Okay" at bounding box center [574, 265] width 34 height 20
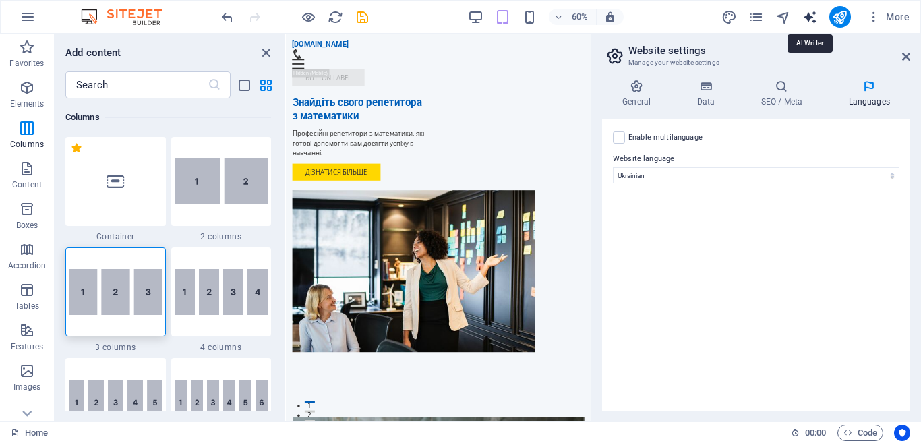
click at [812, 14] on icon "text_generator" at bounding box center [810, 17] width 16 height 16
select select "English"
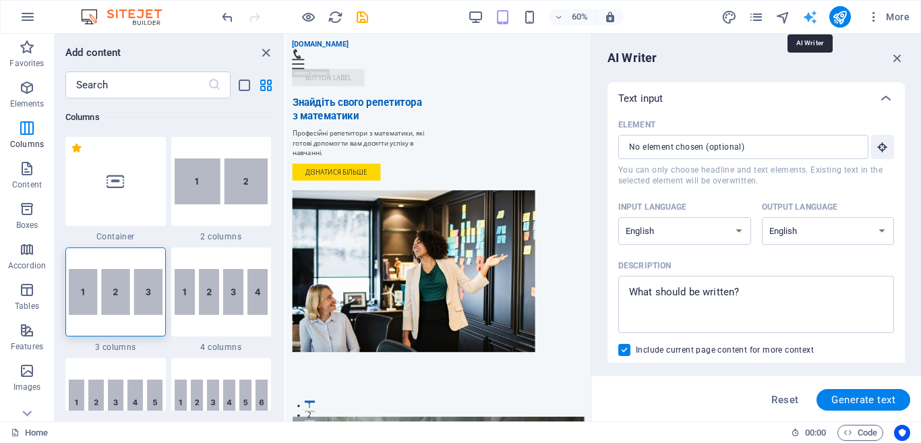
scroll to position [0, 0]
click at [736, 233] on select "Albanian Arabic Armenian Awadhi Azerbaijani Bashkir Basque Belarusian Bengali B…" at bounding box center [684, 231] width 133 height 28
select select "Ukrainian"
click at [618, 217] on select "Albanian Arabic Armenian Awadhi Azerbaijani Bashkir Basque Belarusian Bengali B…" at bounding box center [684, 231] width 133 height 28
click at [817, 226] on select "Albanian Arabic Armenian Awadhi Azerbaijani Bashkir Basque Belarusian Bengali B…" at bounding box center [828, 231] width 133 height 28
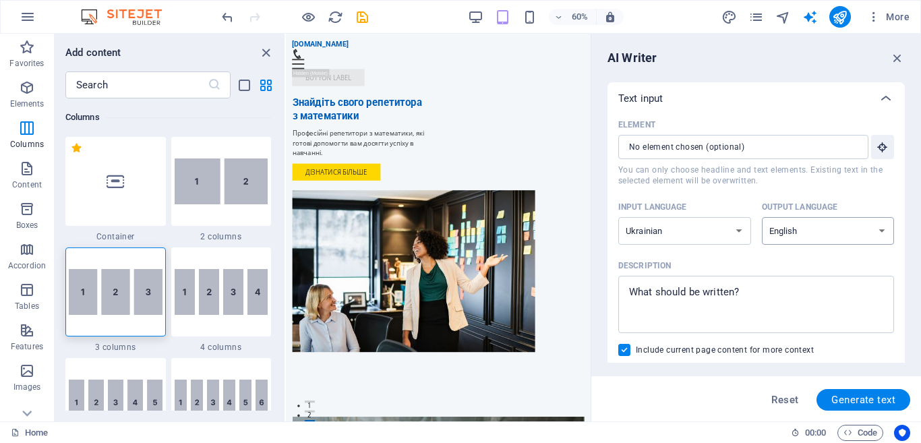
select select "Ukrainian"
click at [762, 217] on select "Albanian Arabic Armenian Awadhi Azerbaijani Bashkir Basque Belarusian Bengali B…" at bounding box center [828, 231] width 133 height 28
type textarea "x"
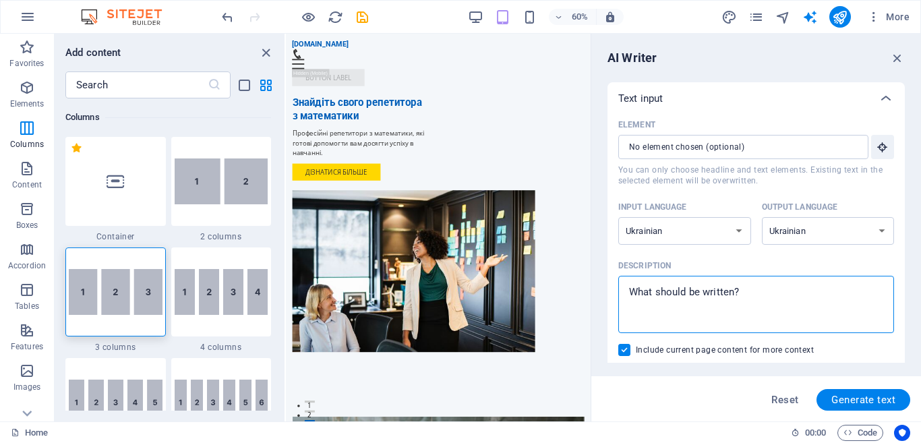
drag, startPoint x: 747, startPoint y: 292, endPoint x: 628, endPoint y: 291, distance: 119.3
click at [628, 291] on textarea "Description x ​" at bounding box center [756, 304] width 262 height 44
type textarea "с"
type textarea "x"
type textarea "ст"
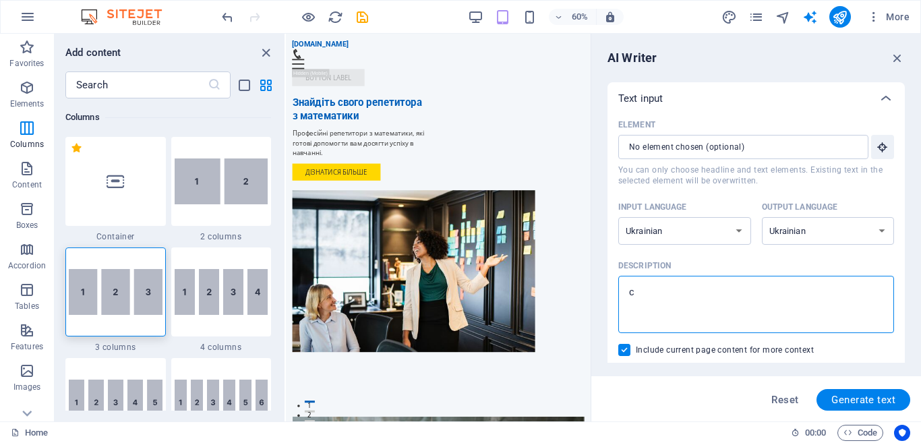
type textarea "x"
type textarea "ств"
type textarea "x"
type textarea "ство"
type textarea "x"
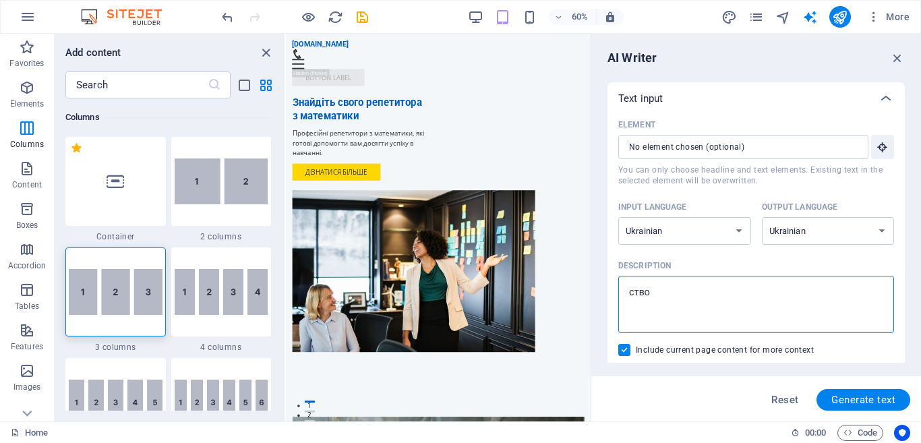
type textarea "створ"
type textarea "x"
type textarea "створи"
type textarea "x"
type textarea "створит"
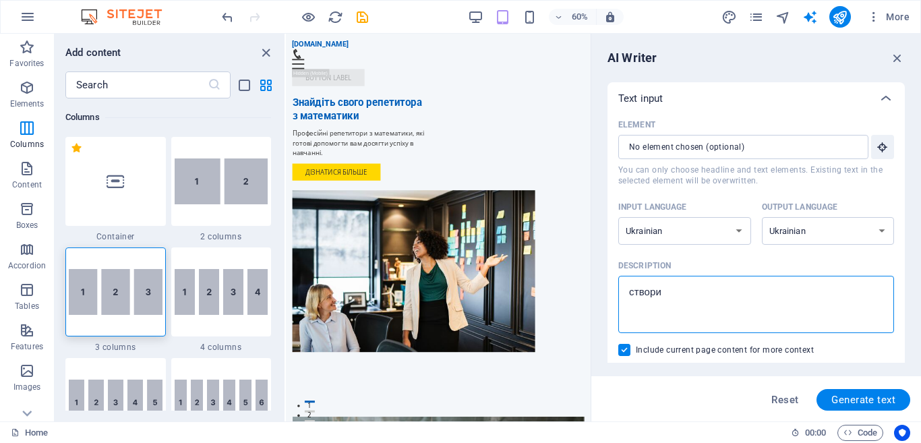
type textarea "x"
type textarea "створити"
type textarea "x"
type textarea "створити"
type textarea "x"
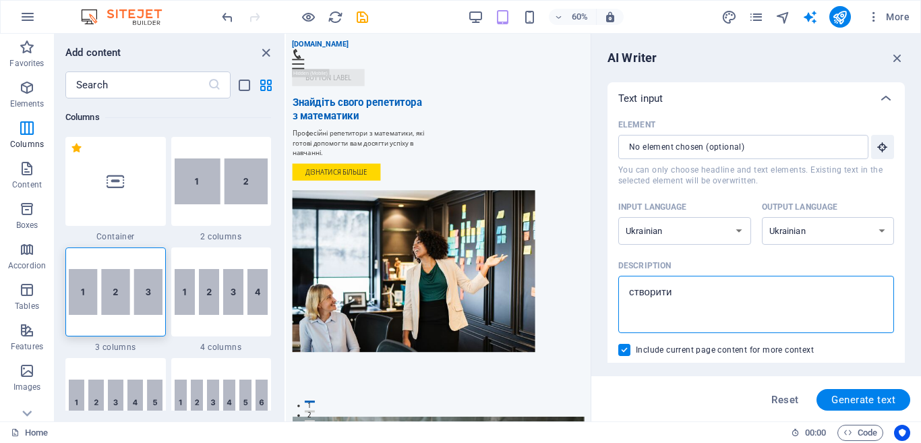
type textarea "створити с"
type textarea "x"
type textarea "створити са"
type textarea "x"
type textarea "створити сай"
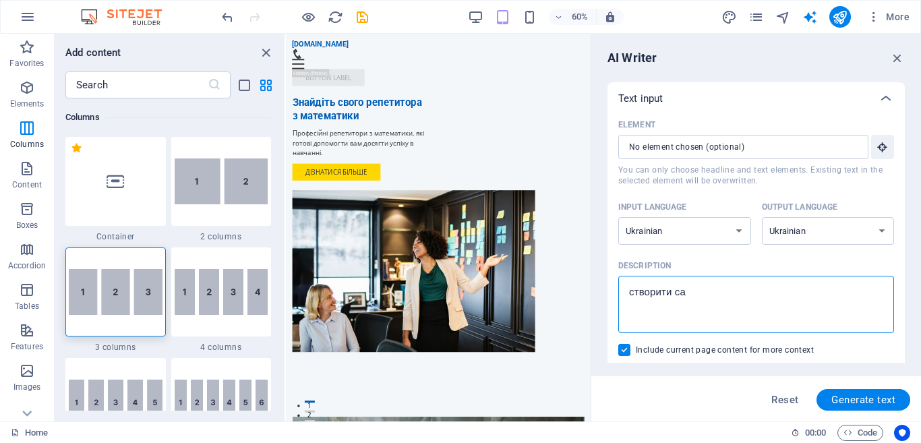
type textarea "x"
type textarea "створити сайт"
type textarea "x"
type textarea "створити сайт"
type textarea "x"
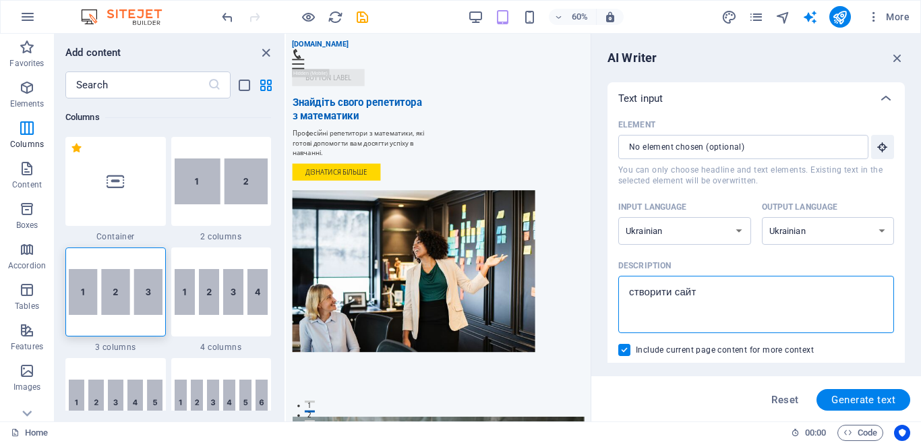
type textarea "створити сайт д"
type textarea "x"
type textarea "створити сайт дл"
type textarea "x"
type textarea "створити сайт для"
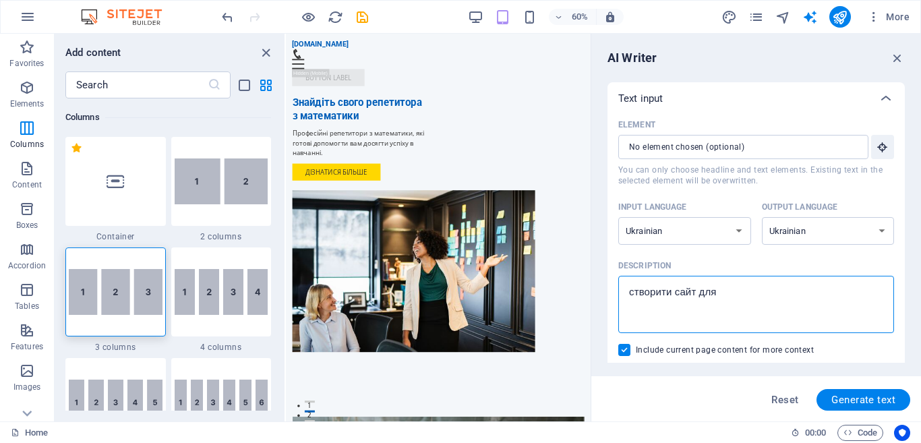
type textarea "x"
type textarea "створити сайт для"
type textarea "x"
type textarea "створити сайт для р"
type textarea "x"
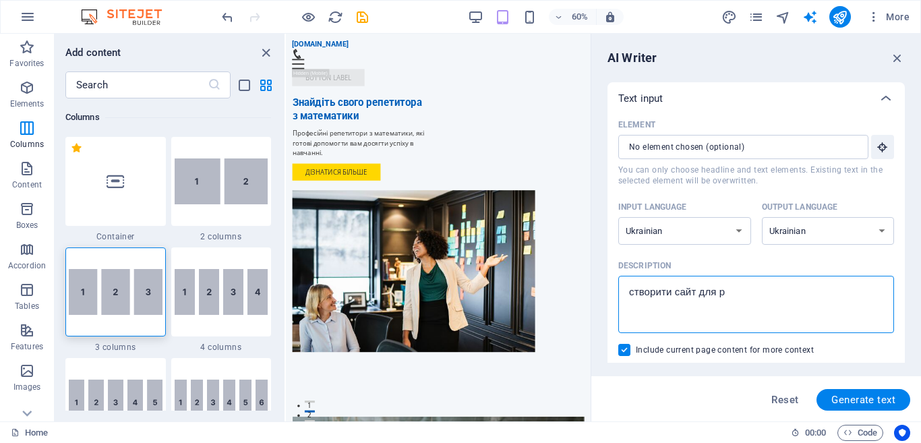
type textarea "створити сайт для ре"
type textarea "x"
type textarea "створити сайт для реп"
type textarea "x"
type textarea "створити сайт для репе"
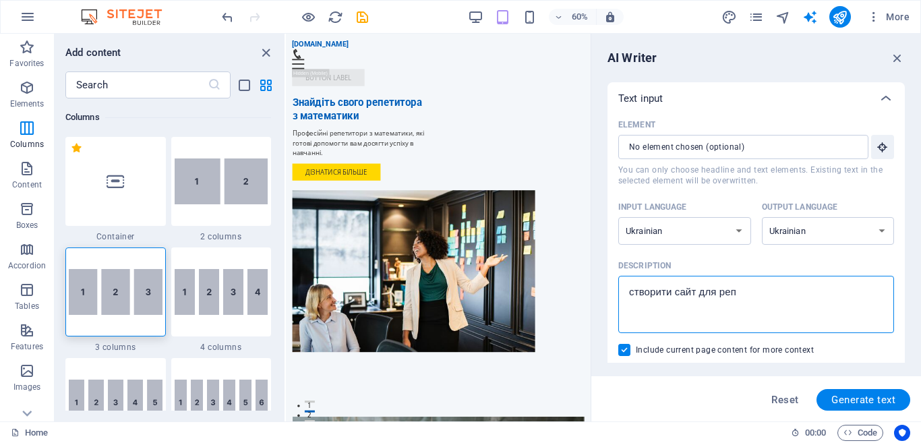
type textarea "x"
type textarea "створити сайт для репет"
type textarea "x"
type textarea "створити сайт для репети"
type textarea "x"
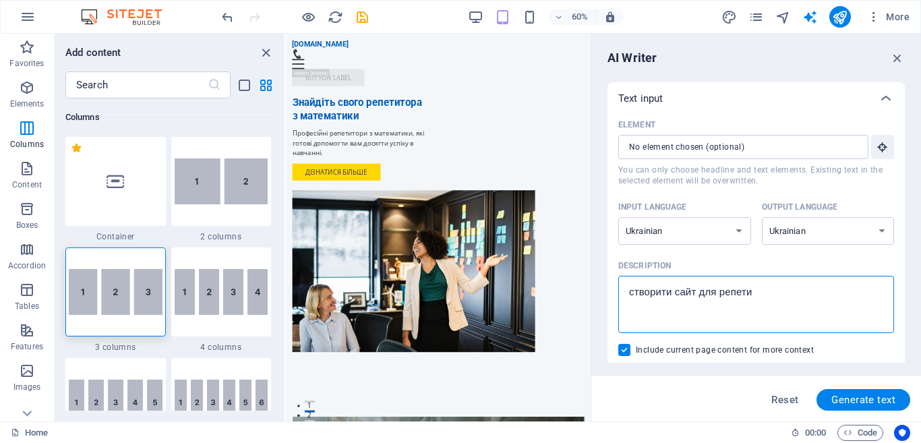
type textarea "створити сайт для репетит"
type textarea "x"
type textarea "створити сайт для репетито"
type textarea "x"
type textarea "створити сайт для репетитор"
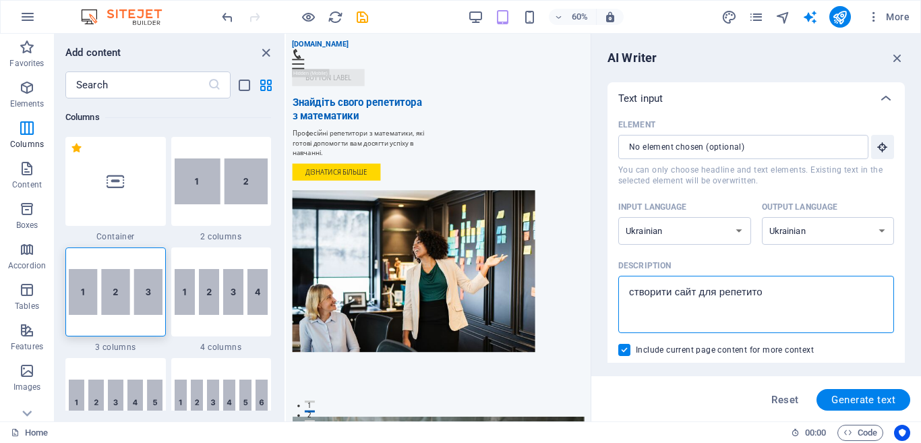
type textarea "x"
type textarea "створити сайт для репетиторс"
type textarea "x"
type textarea "створити сайт для репетиторст"
type textarea "x"
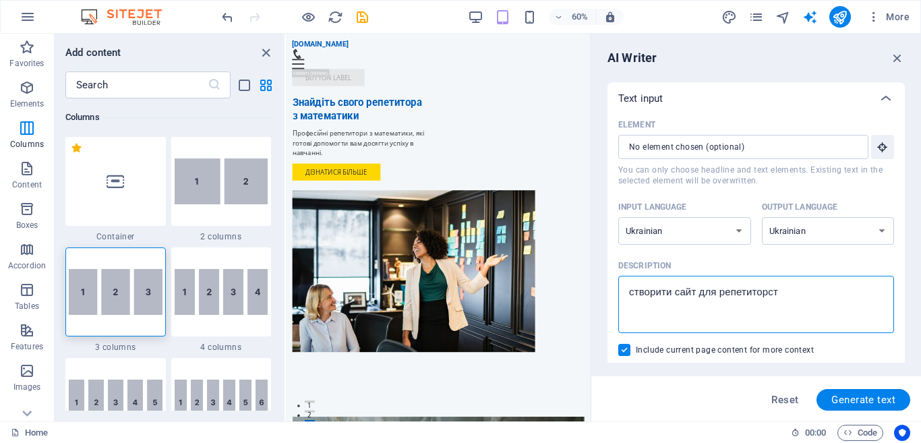
type textarea "створити сайт для репетиторств"
type textarea "x"
type textarea "створити сайт для репетиторства"
type textarea "x"
type textarea "створити сайт для репетиторства"
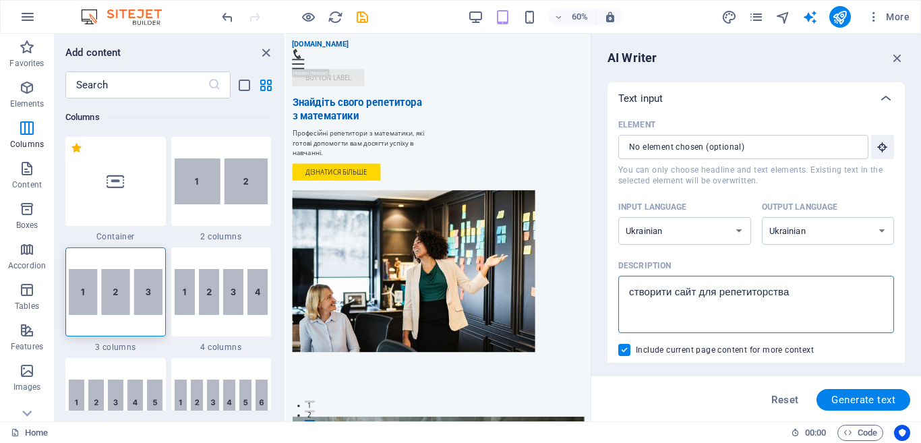
type textarea "x"
type textarea "створити сайт для репетиторства з"
type textarea "x"
type textarea "створити сайт для репетиторства з"
type textarea "x"
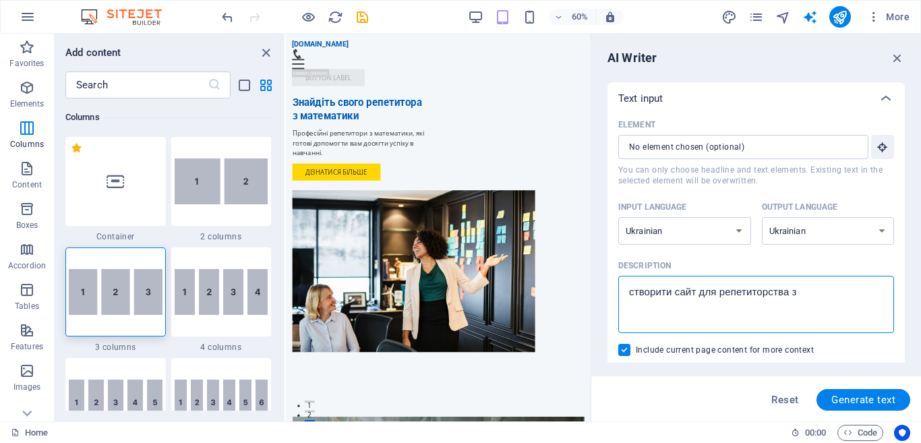
type textarea "створити сайт для репетиторства з м"
type textarea "x"
type textarea "створити сайт для репетиторства з ма"
type textarea "x"
type textarea "створити сайт для репетиторства з мат"
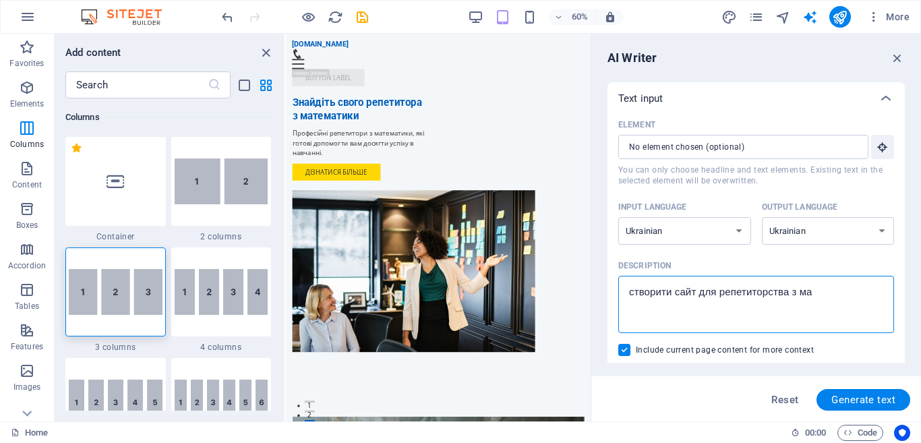
type textarea "x"
type textarea "створити сайт для репетиторства з мате"
type textarea "x"
type textarea "створити сайт для репетиторства з матем"
type textarea "x"
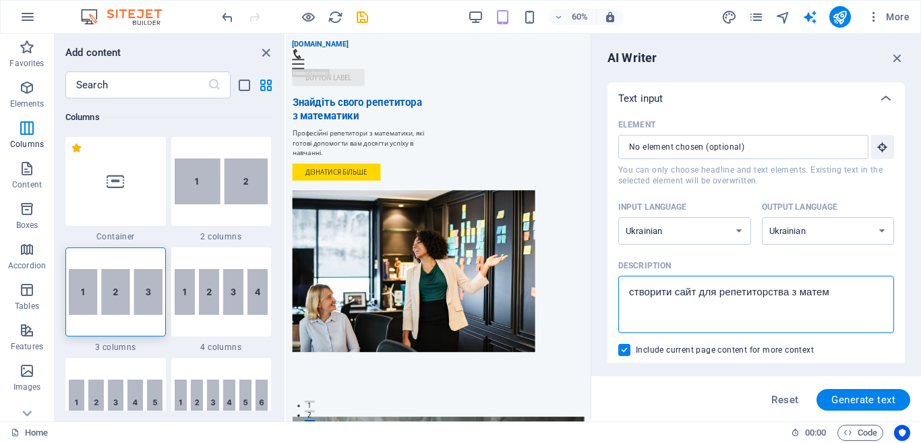
type textarea "створити сайт для репетиторства з матема"
type textarea "x"
type textarea "створити сайт для репетиторства з математ"
type textarea "x"
type textarea "створити сайт для репетиторства з математи"
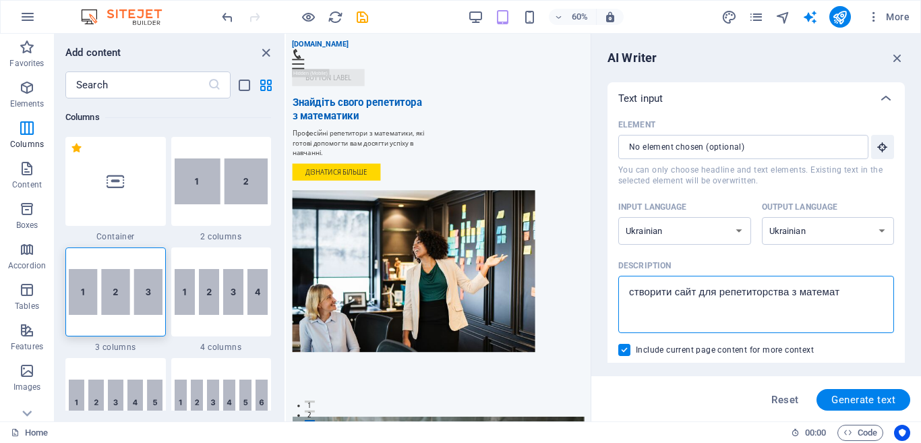
type textarea "x"
type textarea "створити сайт для репетиторства з математик"
type textarea "x"
type textarea "створити сайт для репетиторства з математики"
type textarea "x"
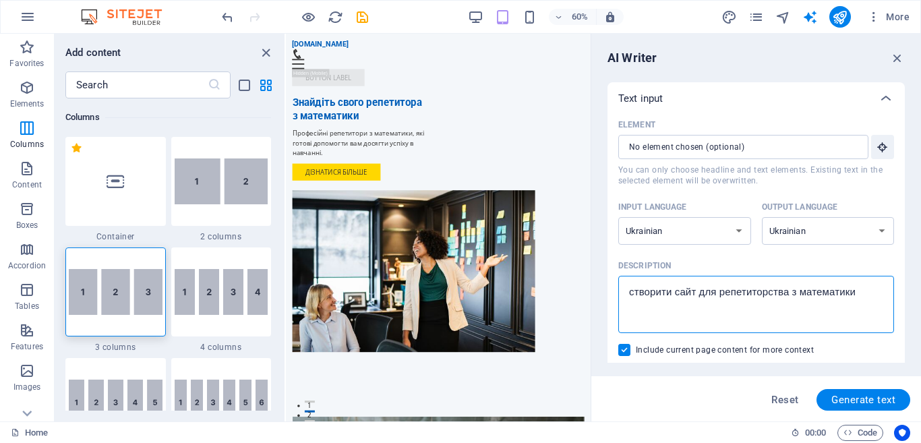
type textarea "створити сайт для репетиторства з математики"
type textarea "x"
type textarea "створити сайт для репетиторства з математики"
type textarea "x"
type textarea "створити сайт для репетиторства з математики"
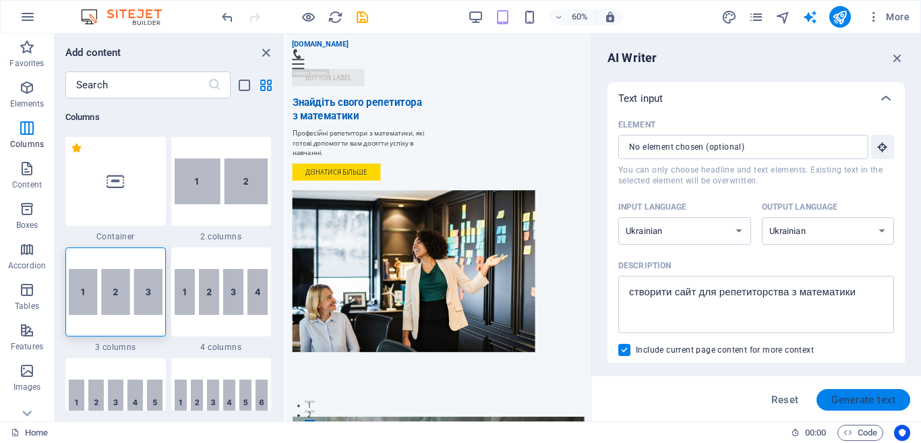
click at [861, 396] on span "Generate text" at bounding box center [863, 399] width 64 height 11
type textarea "x"
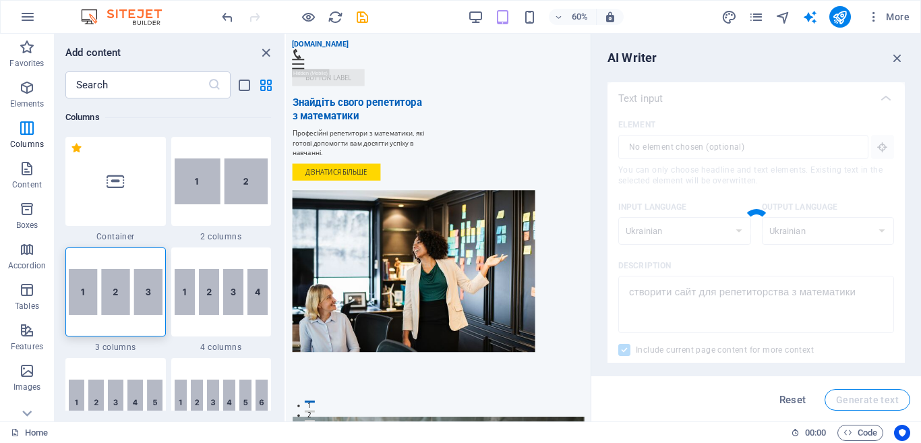
type textarea "x"
type textarea "Створіть свій майбутній успіх у математичному навчанні з нами. Наша платформа п…"
type textarea "x"
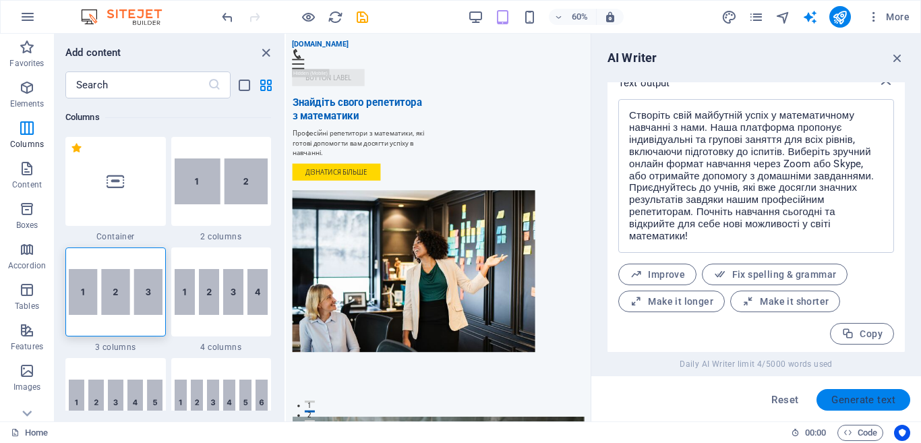
scroll to position [549, 0]
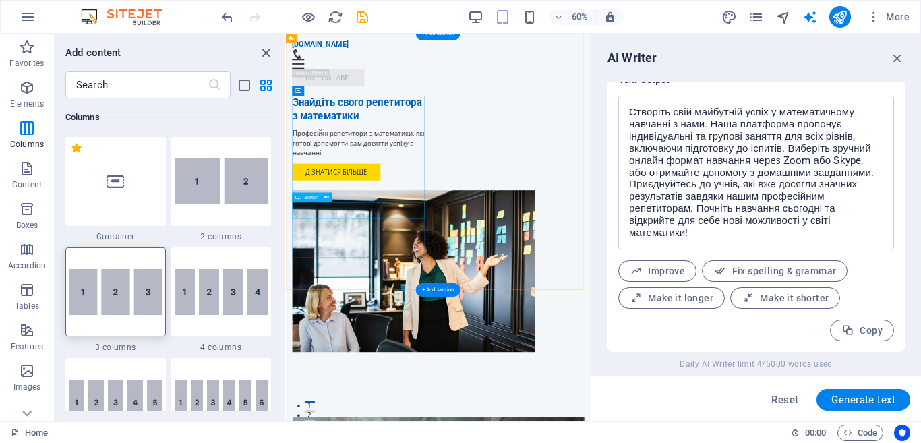
click at [396, 278] on div "Дізнатися більше" at bounding box center [410, 264] width 227 height 28
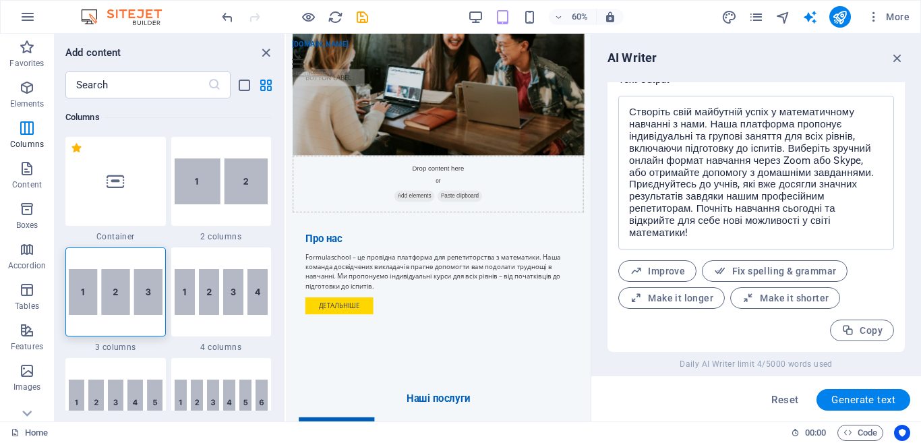
scroll to position [505, 0]
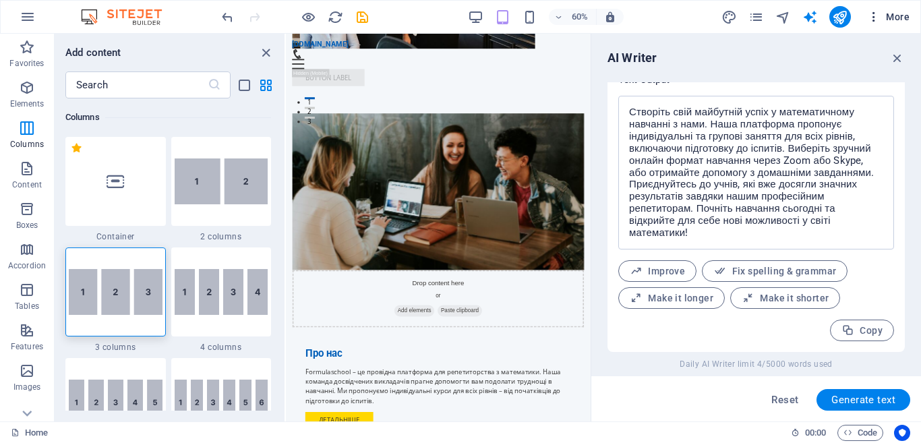
click at [872, 17] on icon "button" at bounding box center [873, 16] width 13 height 13
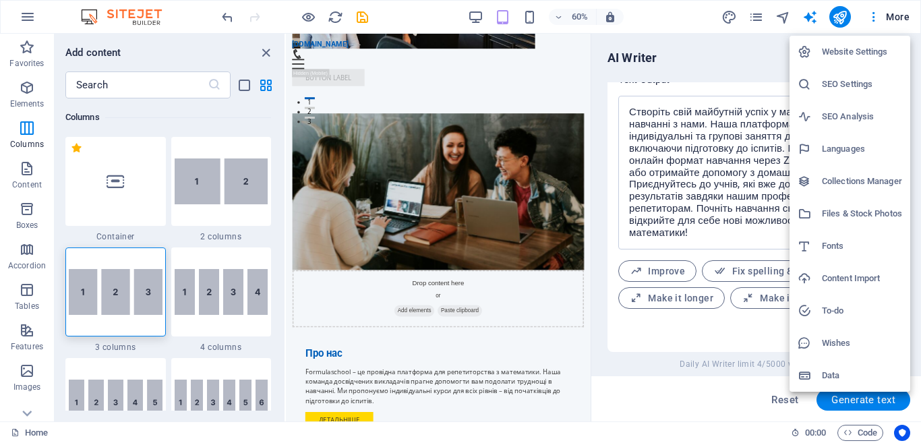
click at [872, 16] on div at bounding box center [460, 221] width 921 height 443
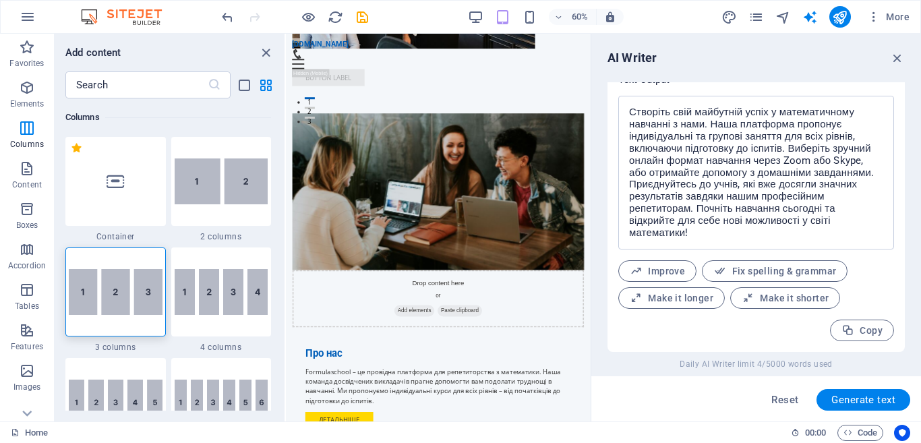
click at [872, 16] on icon "button" at bounding box center [873, 16] width 13 height 13
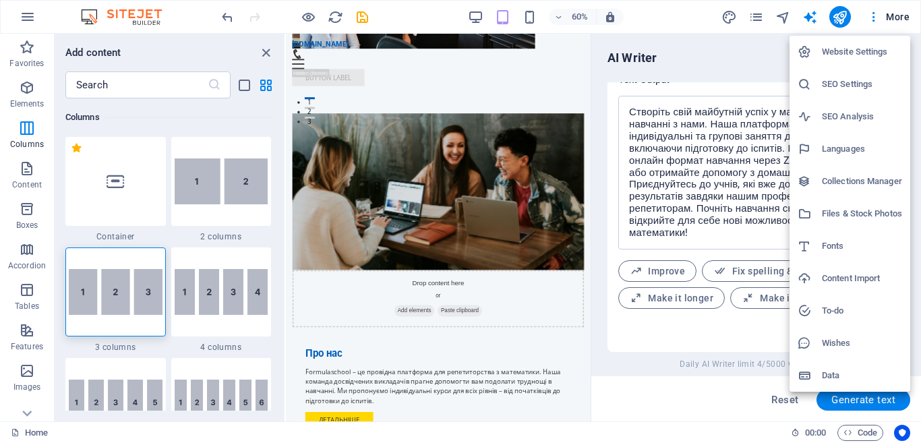
click at [861, 146] on h6 "Languages" at bounding box center [862, 149] width 80 height 16
select select "168"
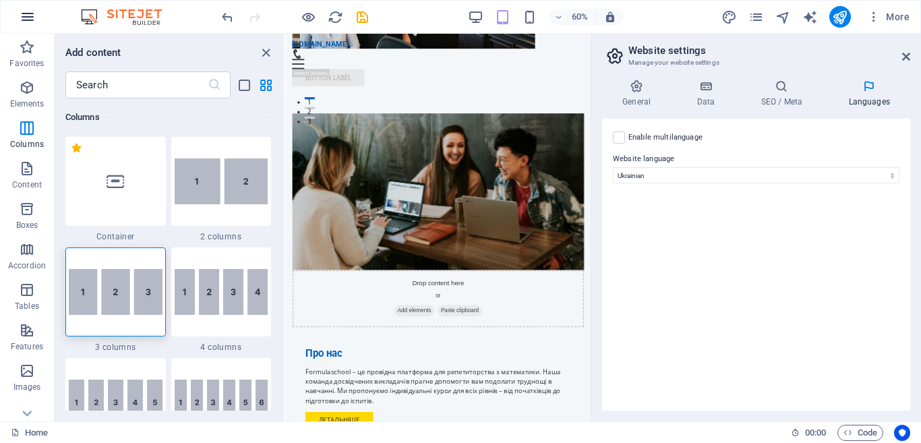
click at [31, 12] on icon "button" at bounding box center [28, 17] width 16 height 16
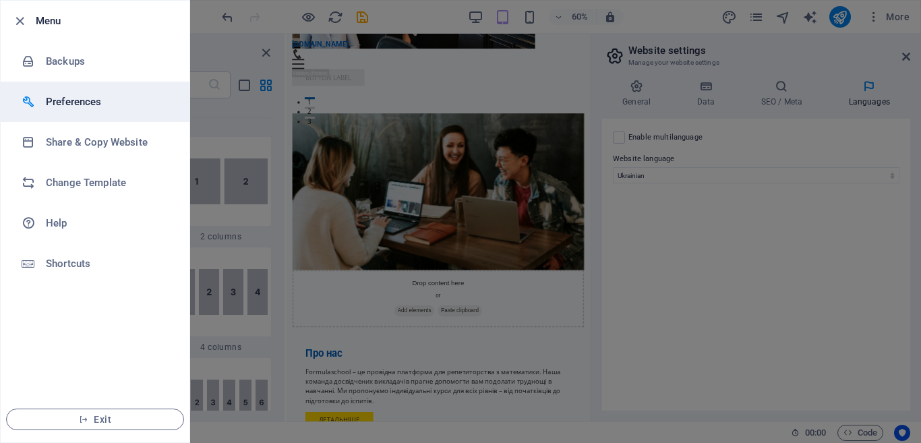
click at [42, 100] on div at bounding box center [34, 101] width 24 height 13
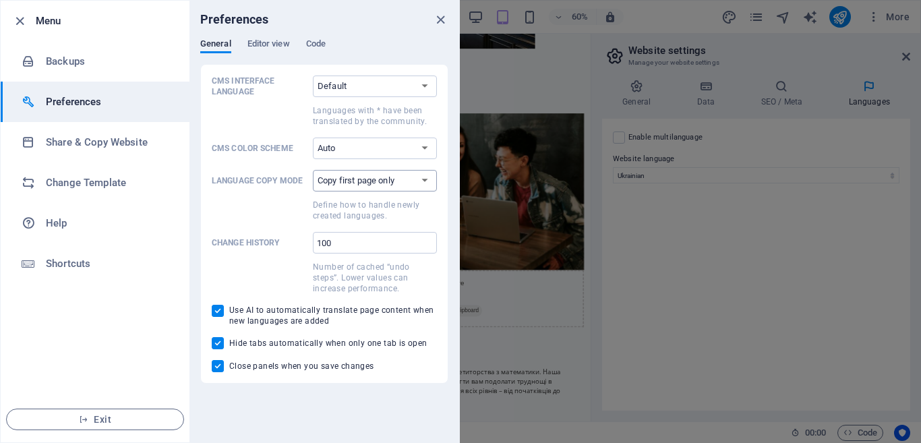
click at [373, 184] on select "Copy first page only Copy all pages" at bounding box center [375, 181] width 124 height 22
drag, startPoint x: 437, startPoint y: 16, endPoint x: 441, endPoint y: 54, distance: 37.9
click at [437, 18] on icon "close" at bounding box center [441, 20] width 16 height 16
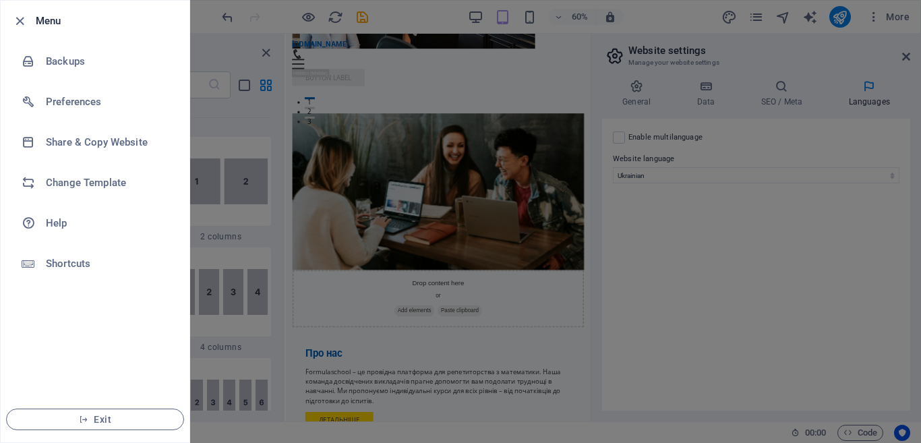
click at [820, 36] on div at bounding box center [460, 221] width 921 height 443
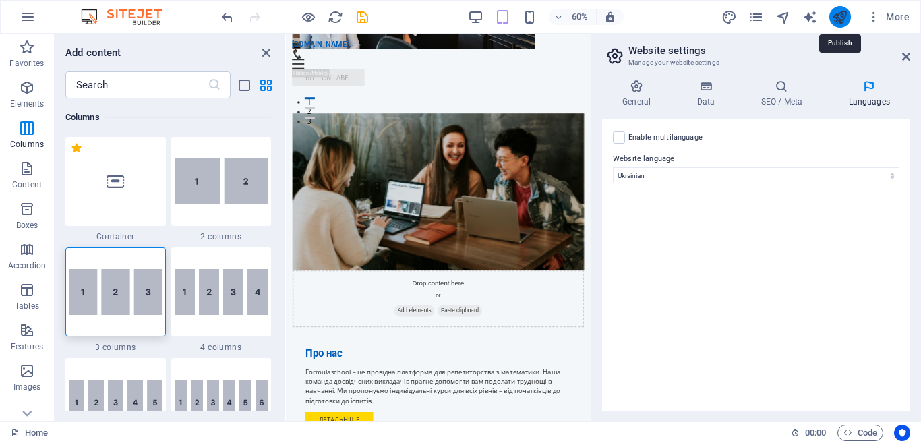
click at [843, 18] on icon "publish" at bounding box center [840, 17] width 16 height 16
